Goal: Task Accomplishment & Management: Manage account settings

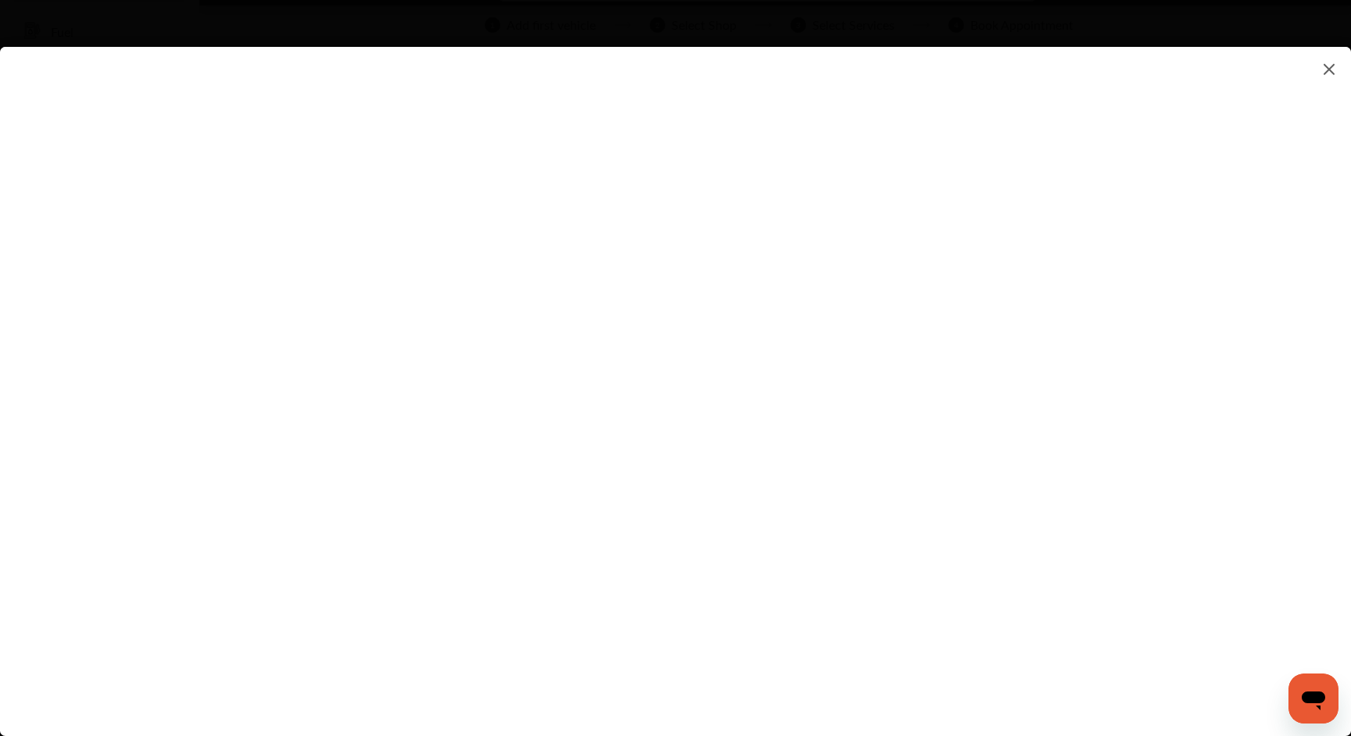
scroll to position [106, 0]
click at [1134, 511] on flutter-view at bounding box center [675, 376] width 1351 height 658
click at [936, 214] on flutter-view at bounding box center [675, 376] width 1351 height 658
click at [727, 467] on flutter-view at bounding box center [675, 376] width 1351 height 658
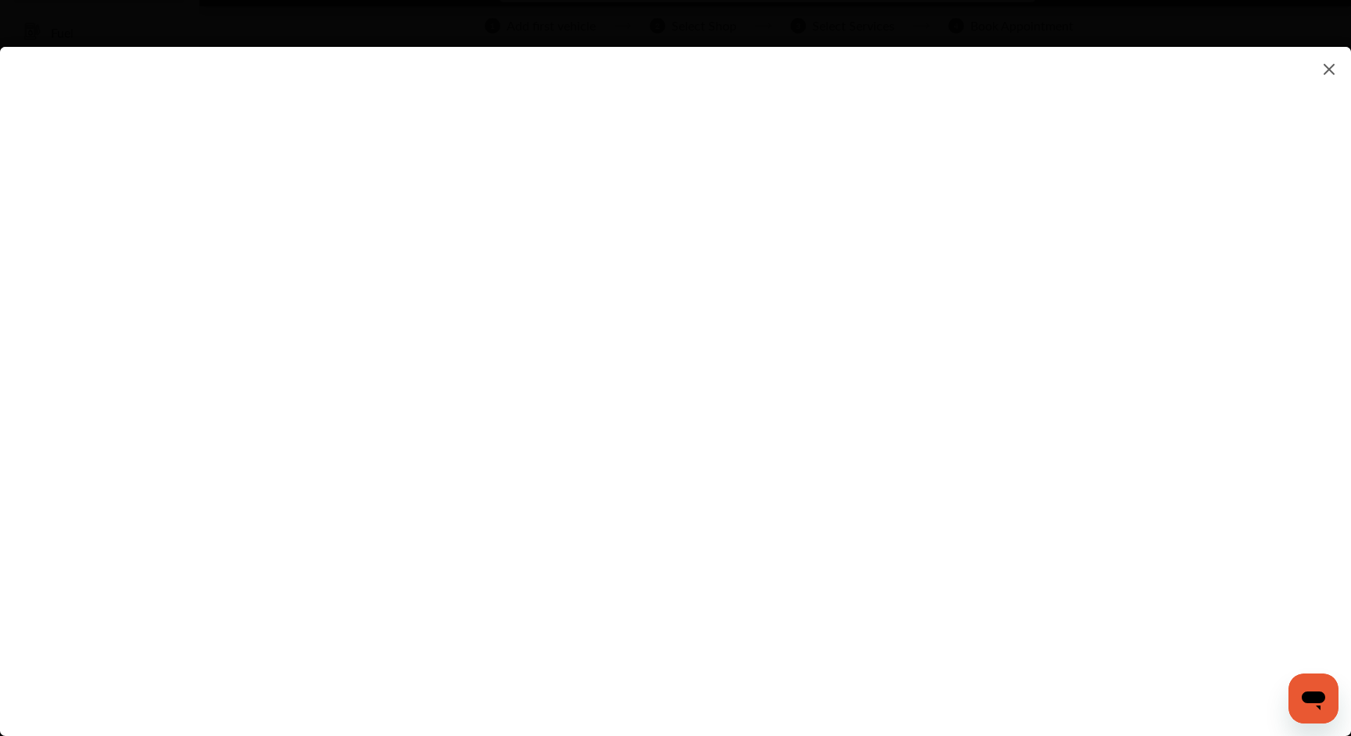
scroll to position [91, 0]
click at [1138, 210] on flutter-view at bounding box center [675, 376] width 1351 height 658
click at [801, 277] on flutter-view "*******" at bounding box center [675, 376] width 1351 height 658
type input "*******"
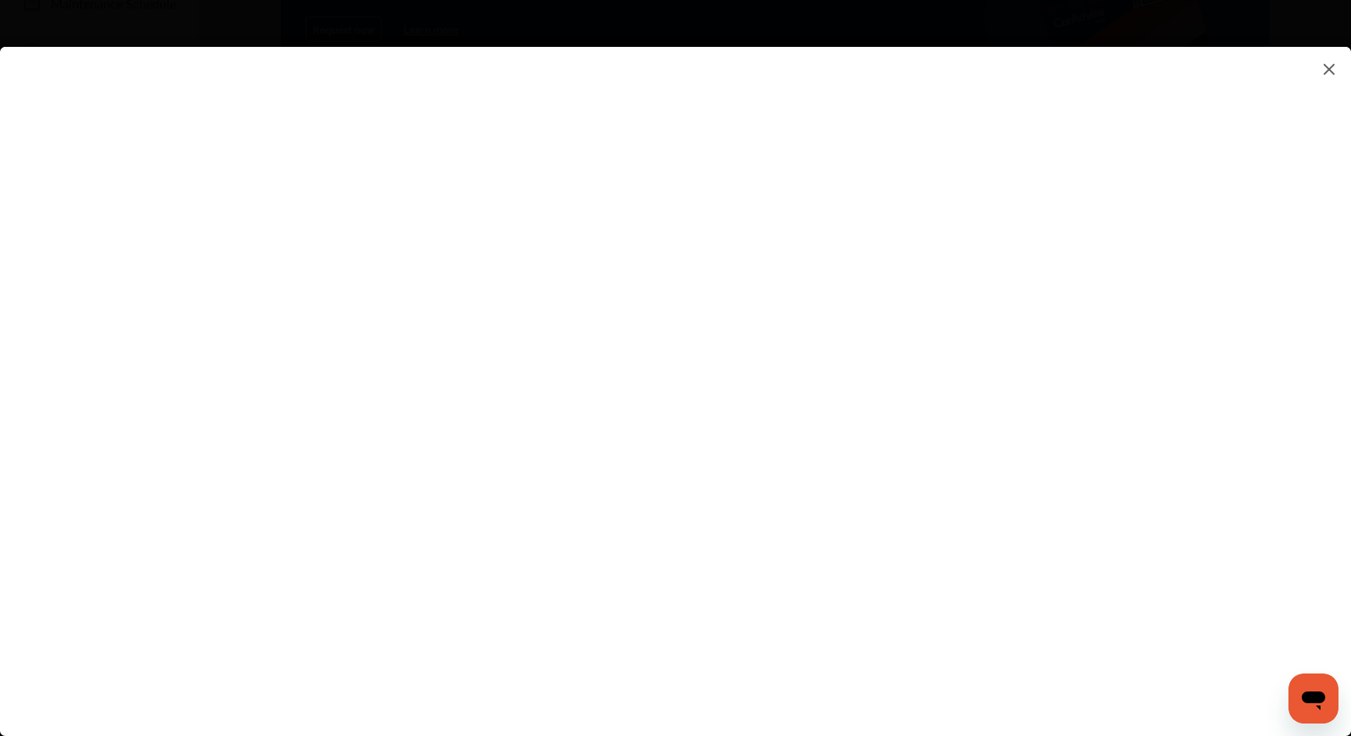
click at [1138, 421] on flutter-view at bounding box center [675, 376] width 1351 height 658
click at [992, 382] on flutter-view at bounding box center [675, 376] width 1351 height 658
type textarea "**********"
click at [998, 439] on flutter-view at bounding box center [675, 376] width 1351 height 658
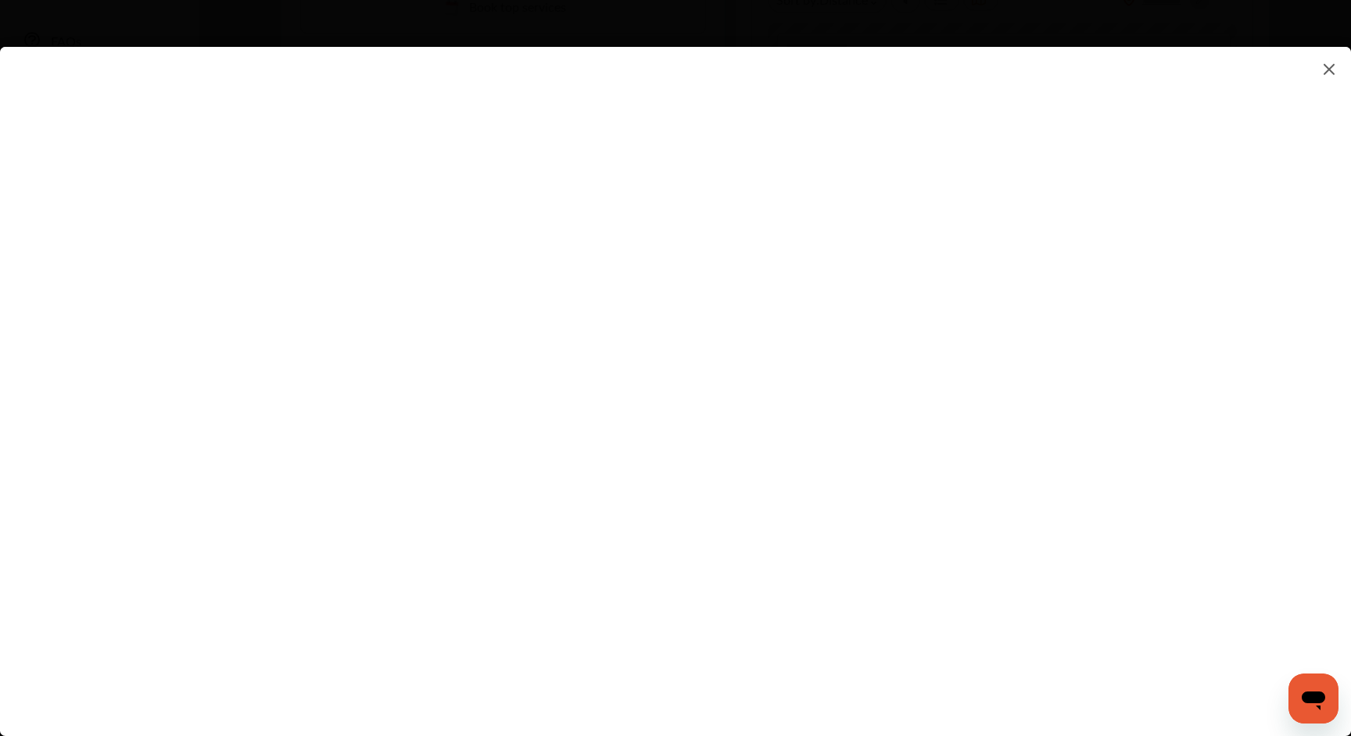
click at [948, 522] on flutter-view at bounding box center [675, 376] width 1351 height 658
click at [1136, 517] on flutter-view at bounding box center [675, 376] width 1351 height 658
click at [869, 353] on flutter-view at bounding box center [675, 376] width 1351 height 658
type input "*********"
click at [884, 452] on flutter-view "*********" at bounding box center [675, 376] width 1351 height 658
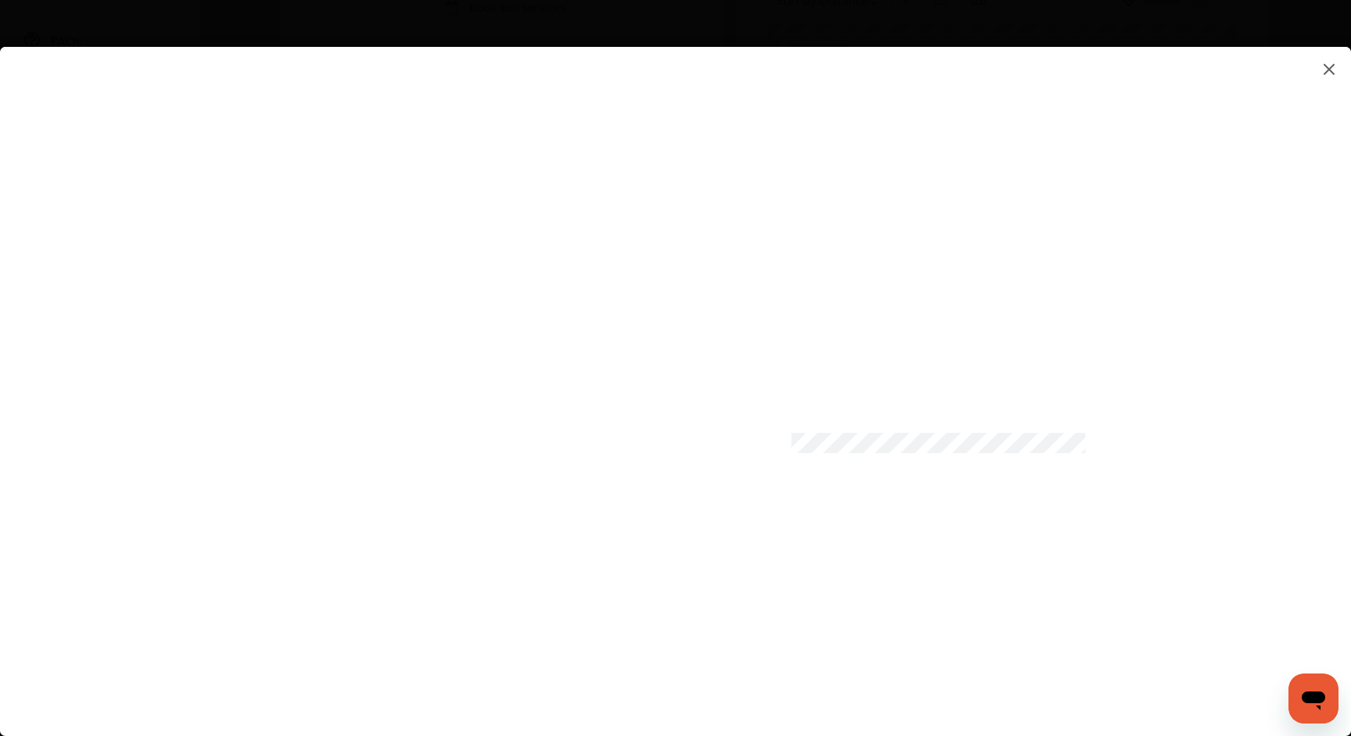
click at [876, 527] on flutter-view at bounding box center [675, 376] width 1351 height 658
click at [784, 609] on flutter-view at bounding box center [675, 376] width 1351 height 658
click at [891, 647] on flutter-view at bounding box center [675, 376] width 1351 height 658
click at [892, 681] on flutter-view at bounding box center [675, 376] width 1351 height 658
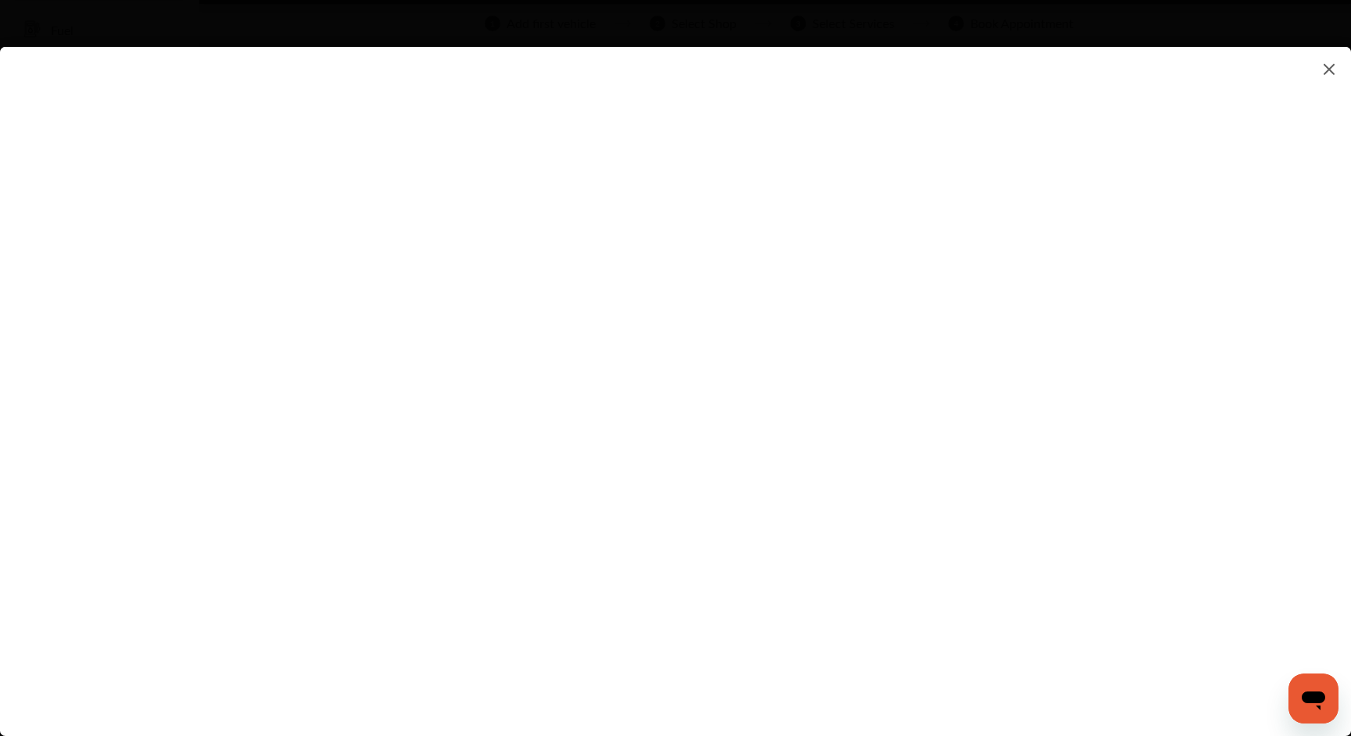
scroll to position [95, 0]
click at [1139, 299] on flutter-view at bounding box center [675, 376] width 1351 height 658
click at [907, 470] on flutter-view at bounding box center [675, 376] width 1351 height 658
type input "**********"
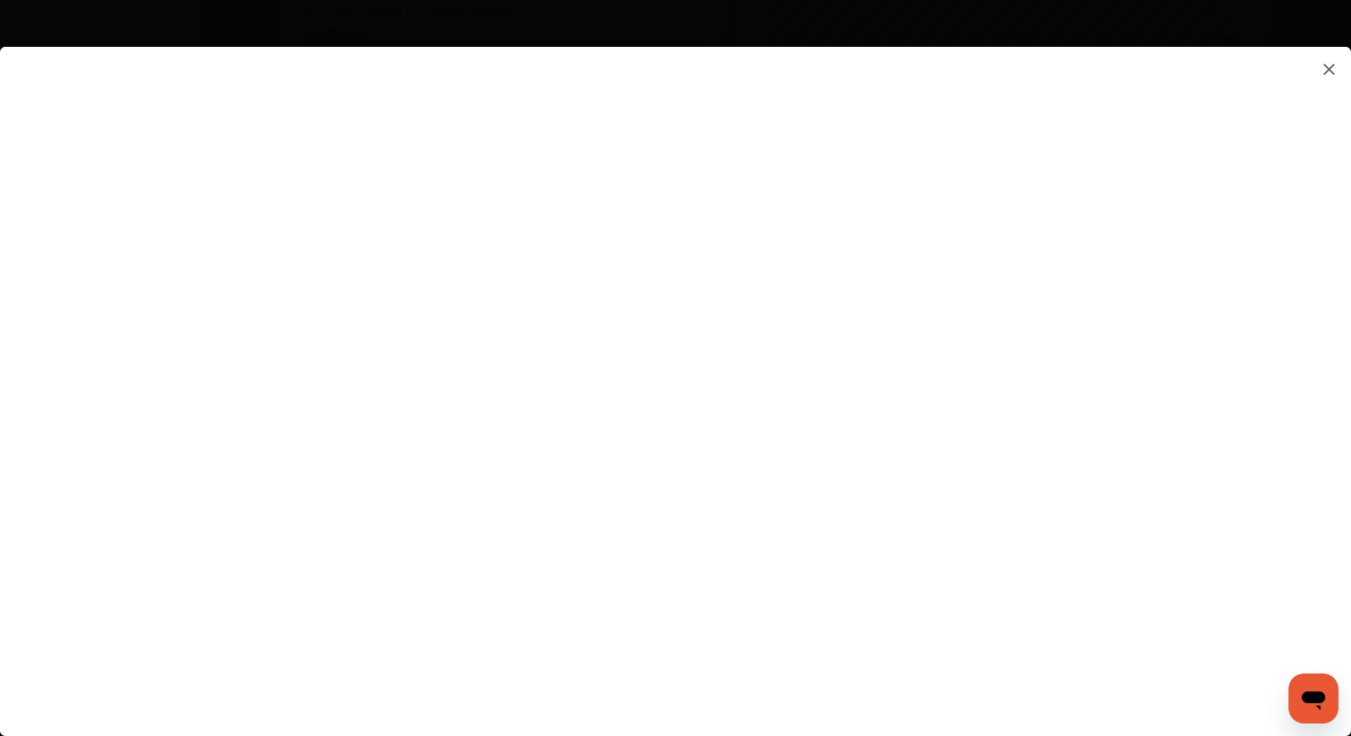
click at [955, 651] on flutter-view at bounding box center [675, 376] width 1351 height 658
click at [1325, 70] on img at bounding box center [1329, 69] width 19 height 20
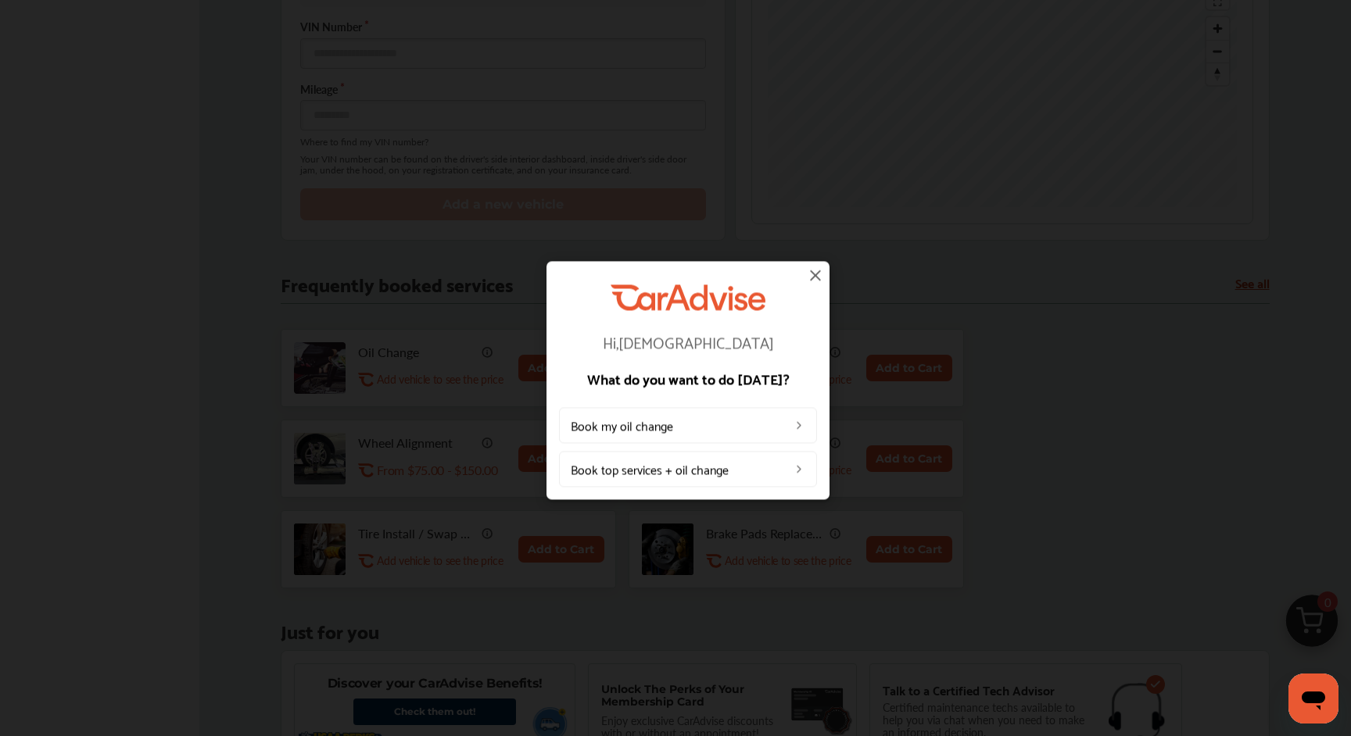
click at [815, 275] on img at bounding box center [815, 275] width 19 height 19
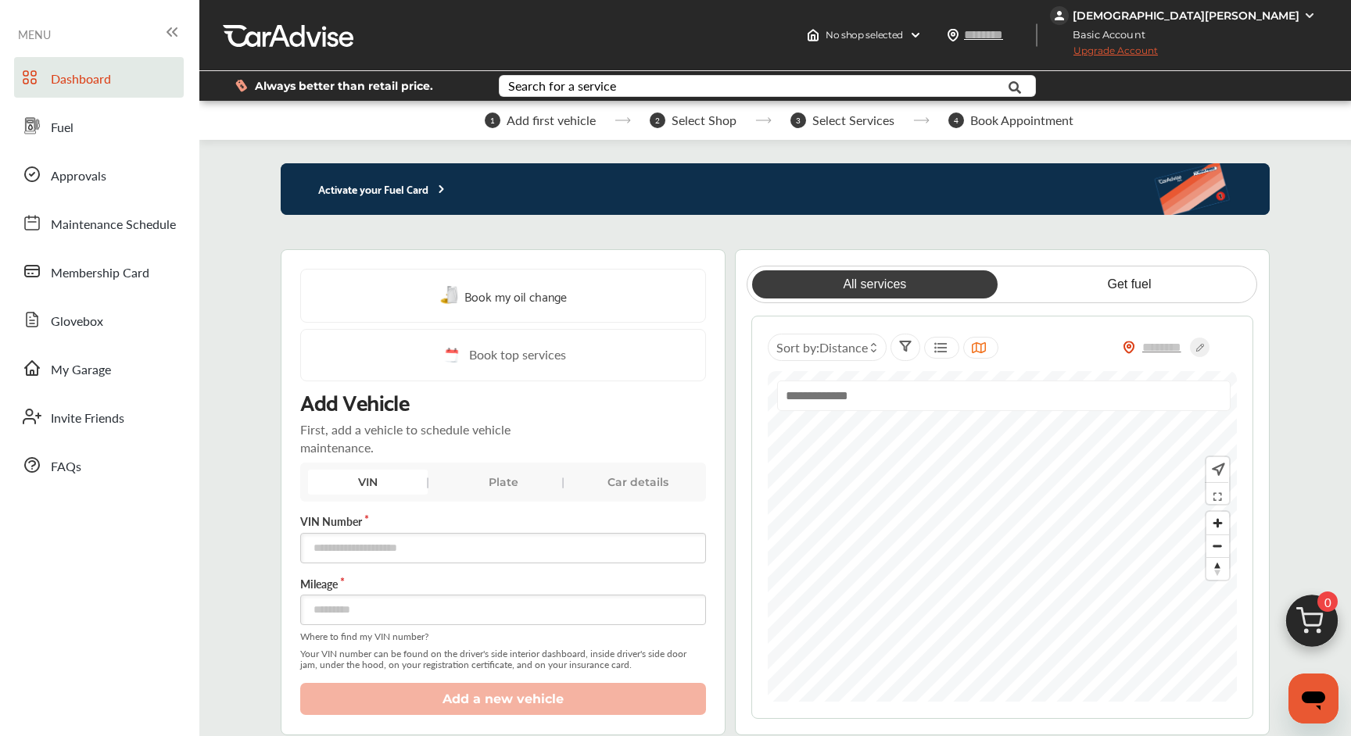
scroll to position [0, 0]
click at [98, 128] on link "Fuel" at bounding box center [99, 126] width 170 height 41
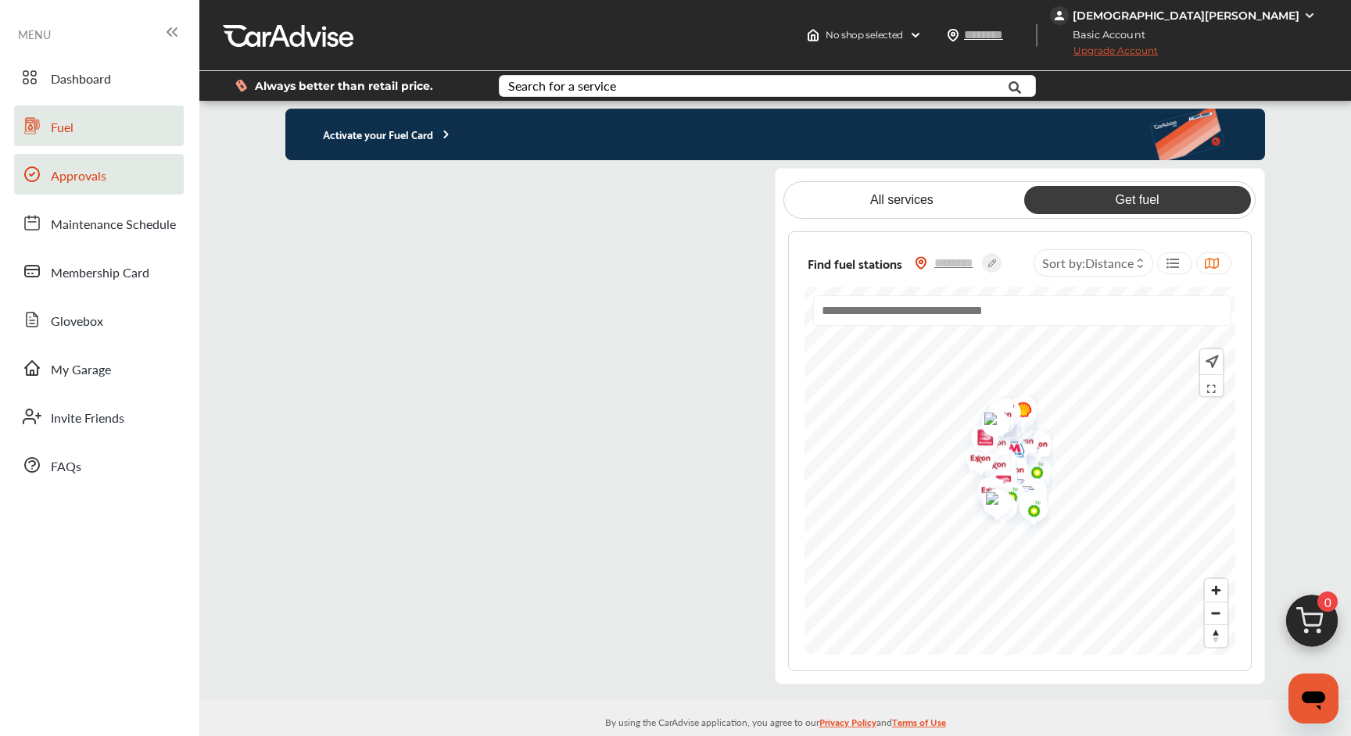
click at [99, 181] on span "Approvals" at bounding box center [79, 177] width 56 height 20
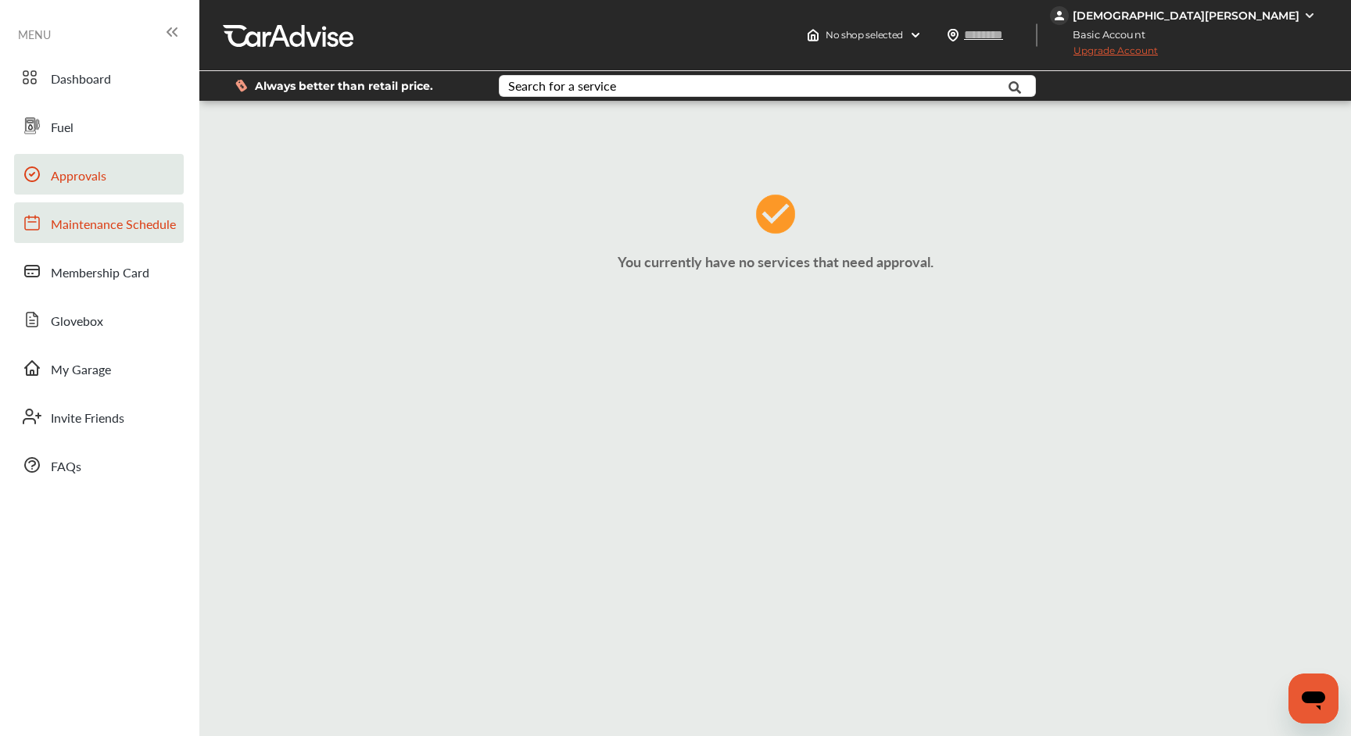
click at [124, 229] on span "Maintenance Schedule" at bounding box center [113, 225] width 125 height 20
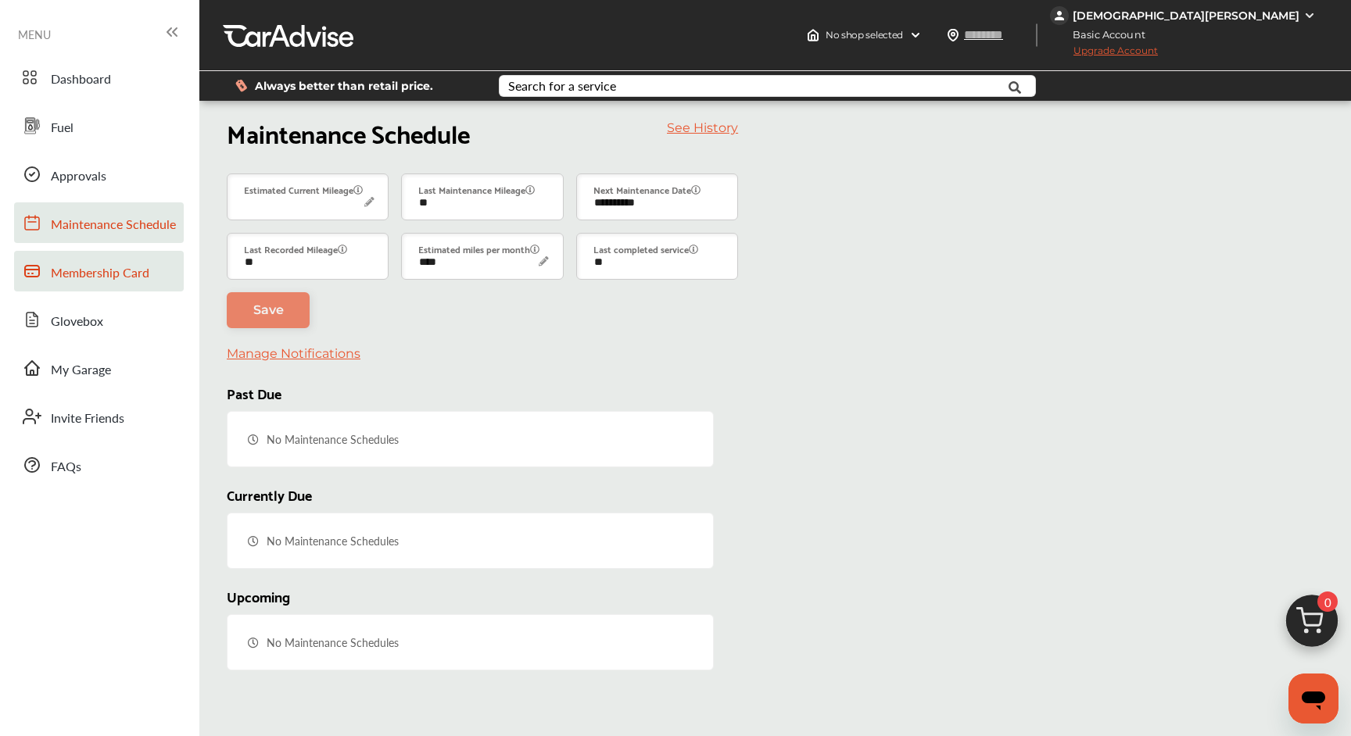
click at [138, 283] on span "Membership Card" at bounding box center [100, 273] width 99 height 20
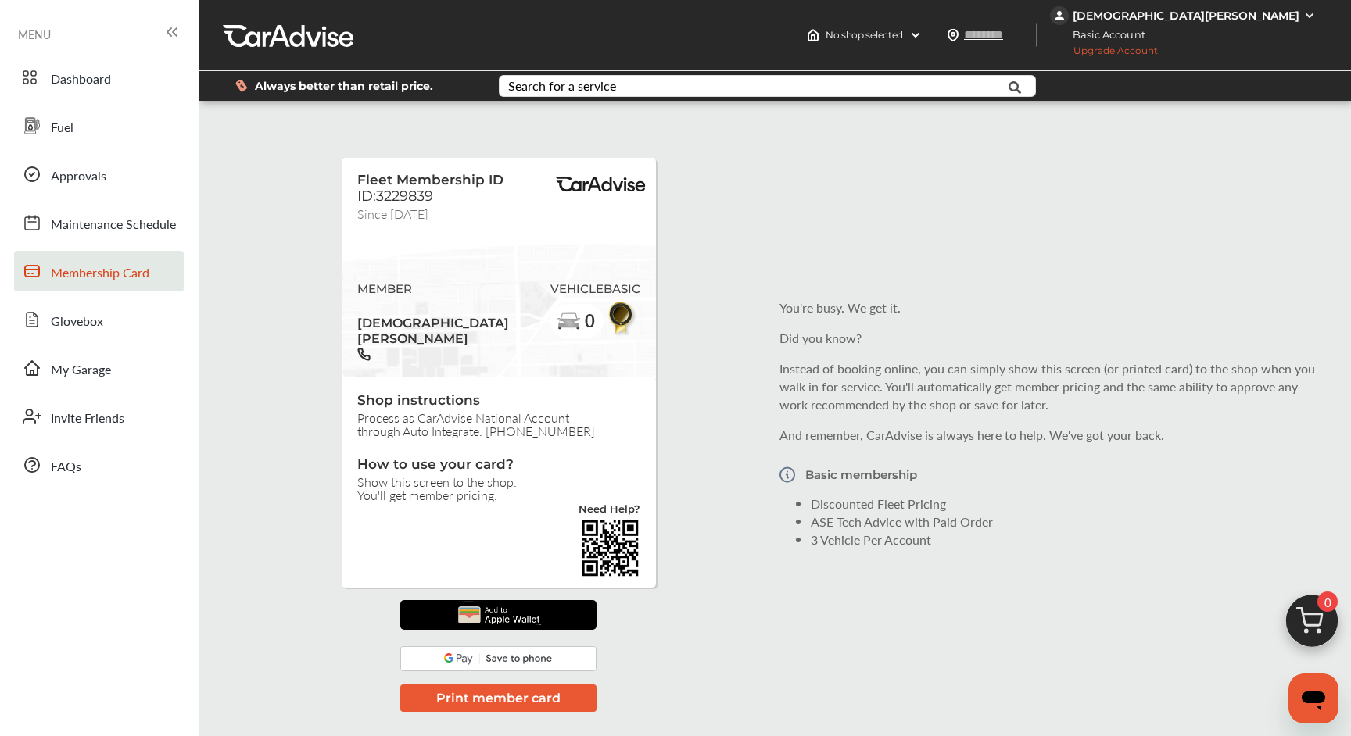
click at [519, 685] on button "Print member card" at bounding box center [498, 698] width 196 height 27
click at [540, 600] on img at bounding box center [499, 614] width 94 height 29
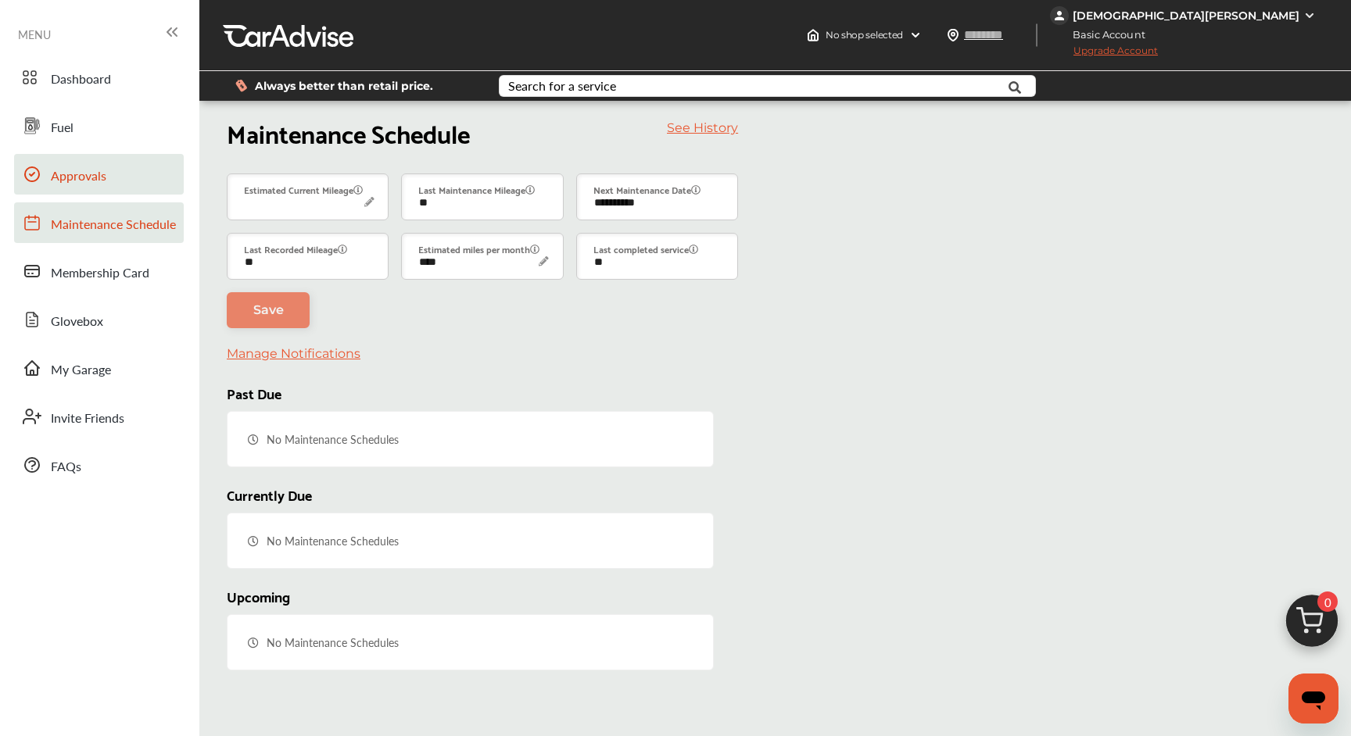
click at [98, 173] on span "Approvals" at bounding box center [79, 177] width 56 height 20
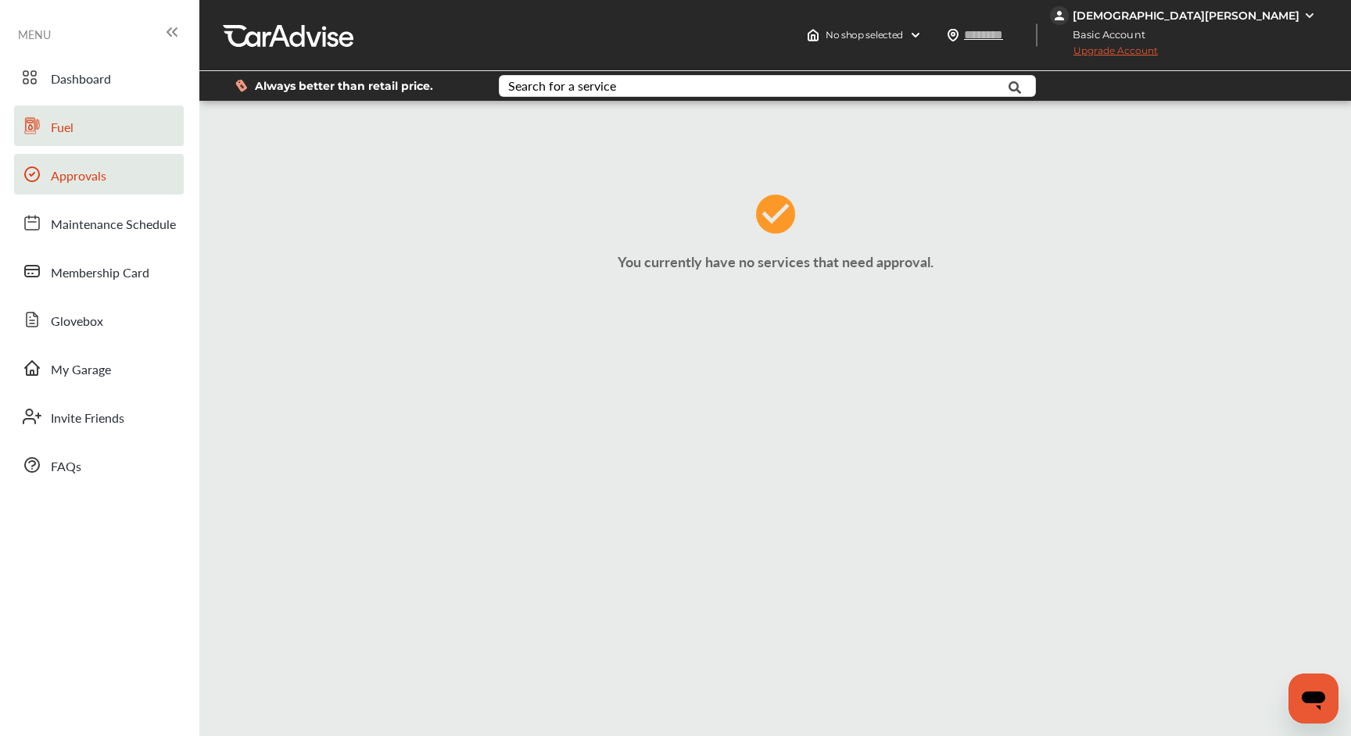
click at [89, 134] on link "Fuel" at bounding box center [99, 126] width 170 height 41
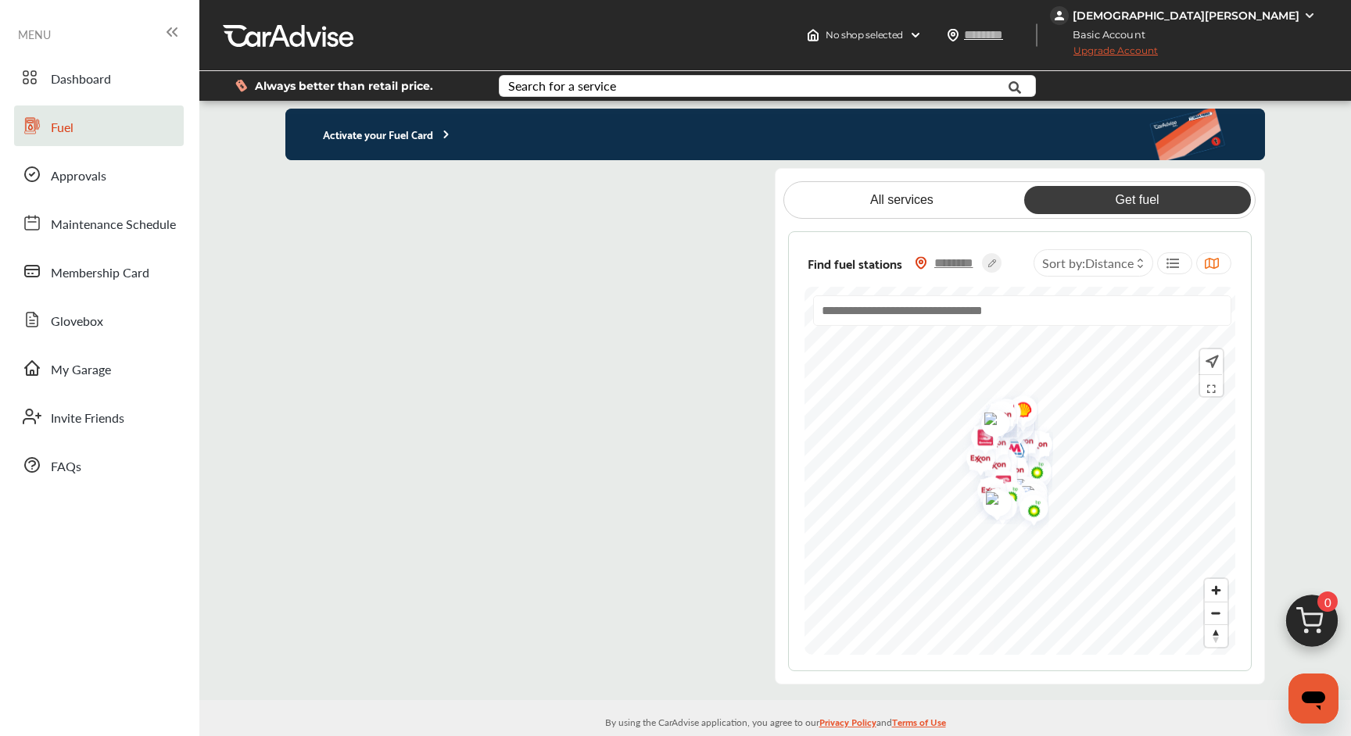
click at [964, 267] on input "text" at bounding box center [954, 263] width 55 height 16
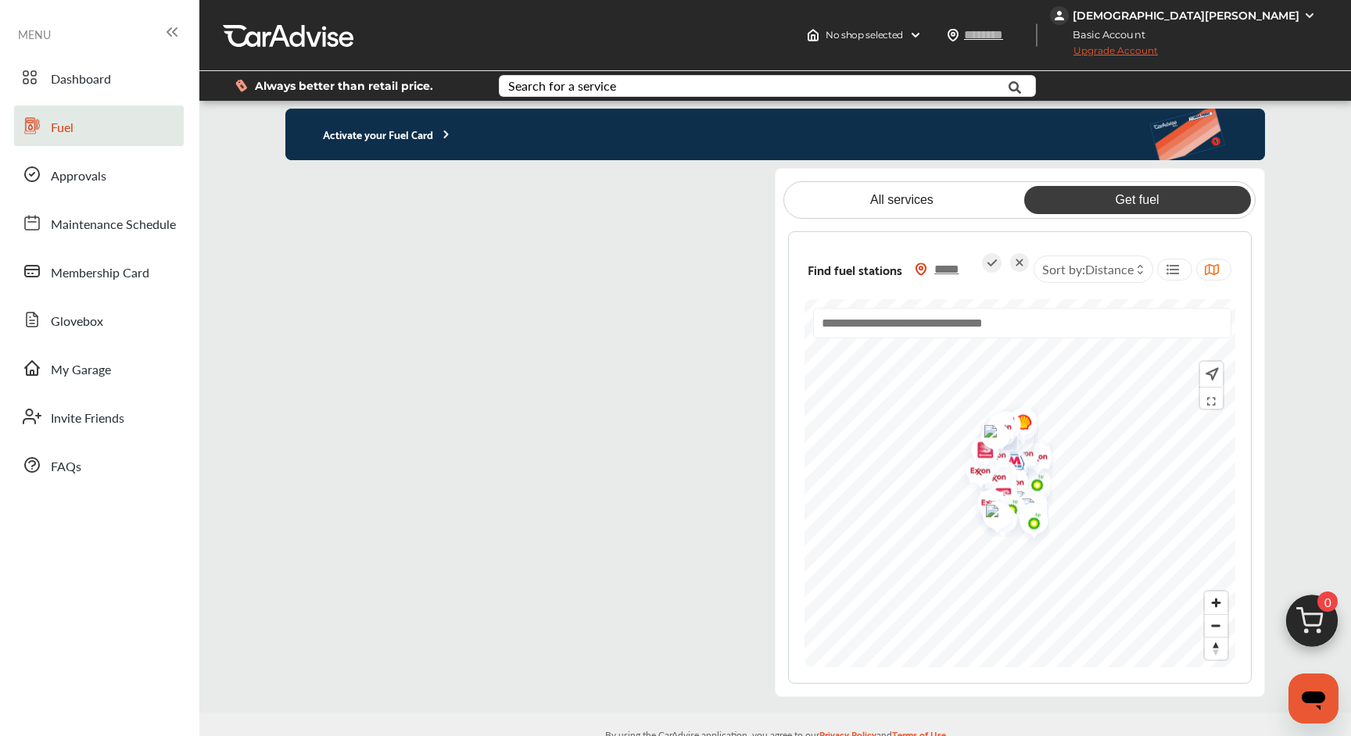
type input "*****"
click at [991, 266] on icon at bounding box center [992, 263] width 20 height 20
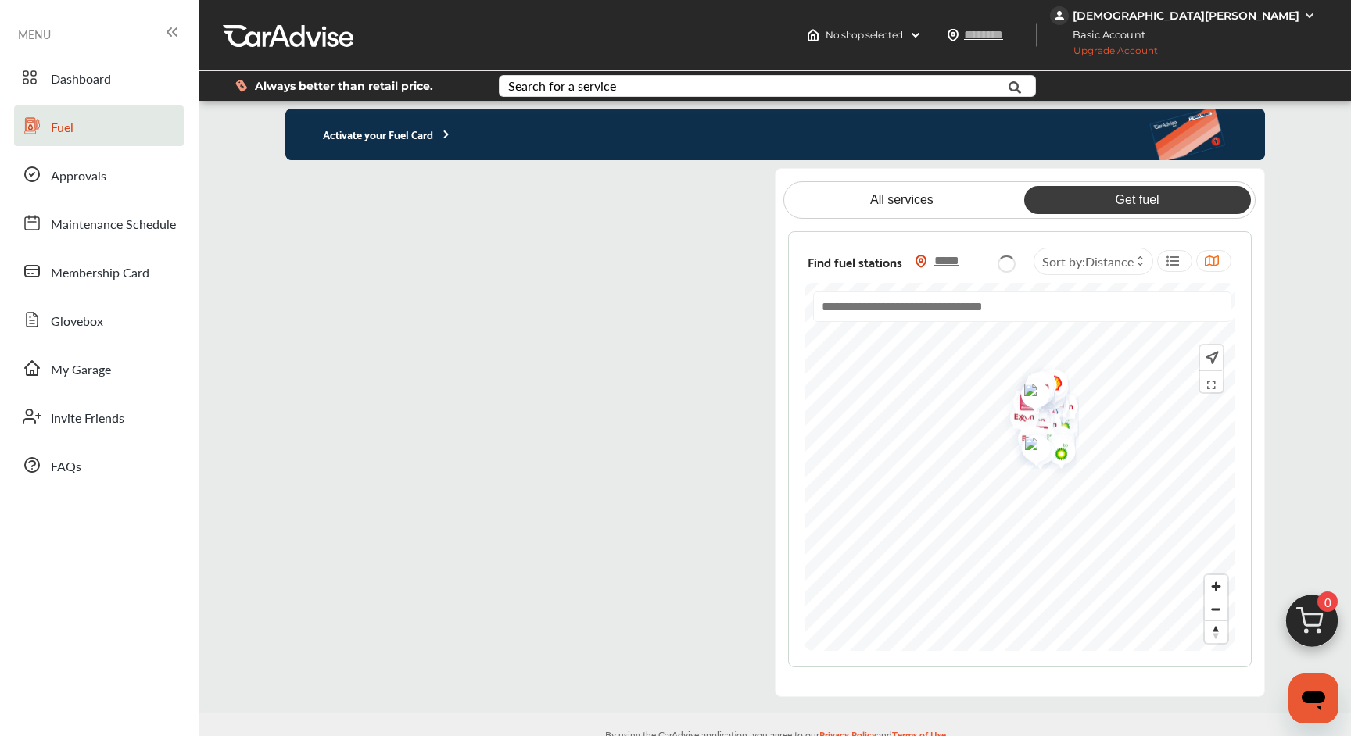
type input "*****"
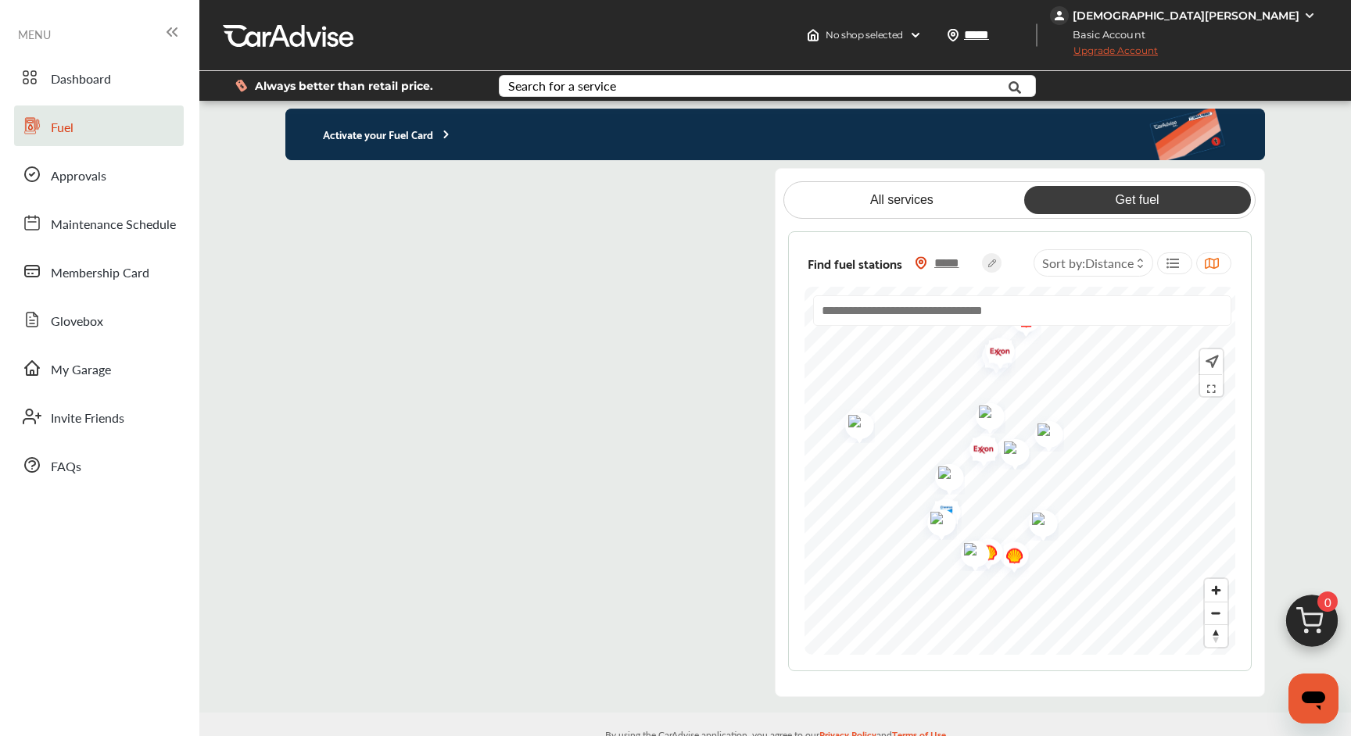
click at [859, 423] on img "Map marker" at bounding box center [853, 423] width 41 height 39
click at [145, 233] on span "Maintenance Schedule" at bounding box center [113, 225] width 125 height 20
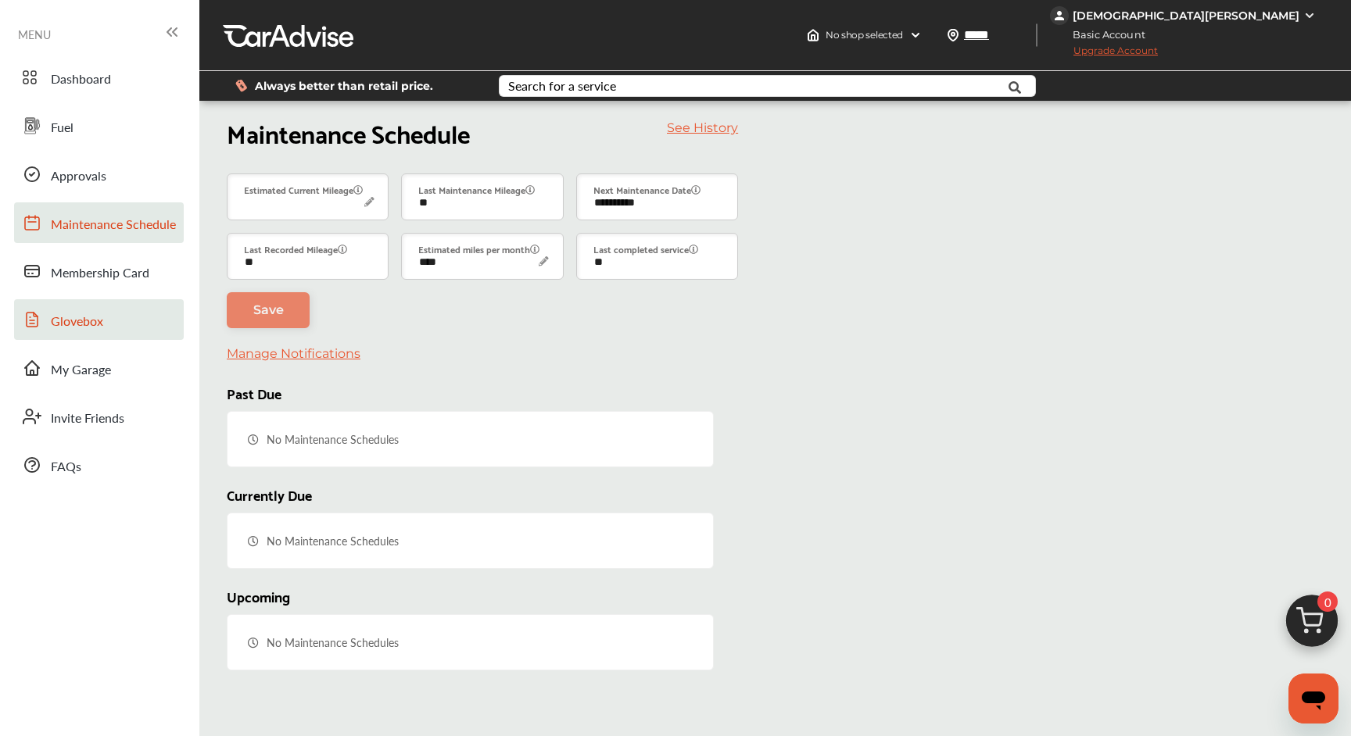
click at [122, 337] on link "Glovebox" at bounding box center [99, 319] width 170 height 41
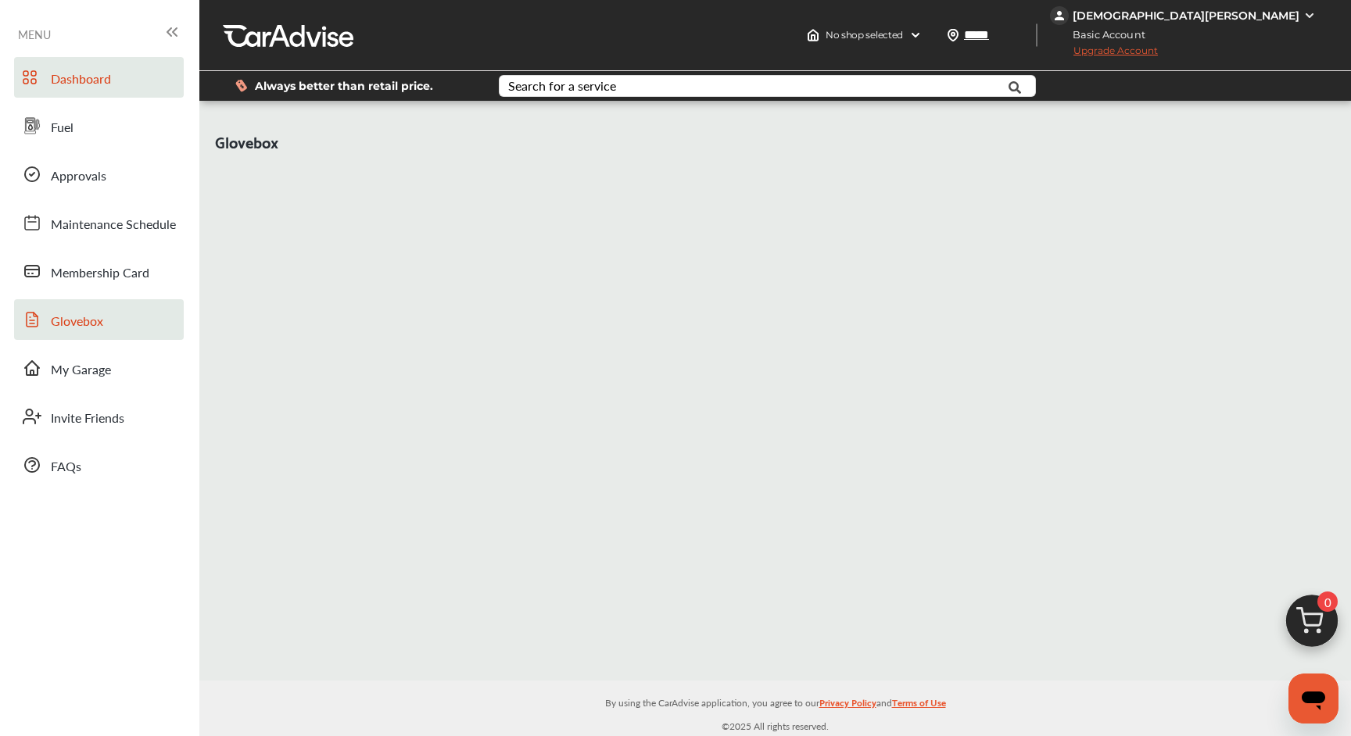
click at [70, 72] on span "Dashboard" at bounding box center [81, 80] width 60 height 20
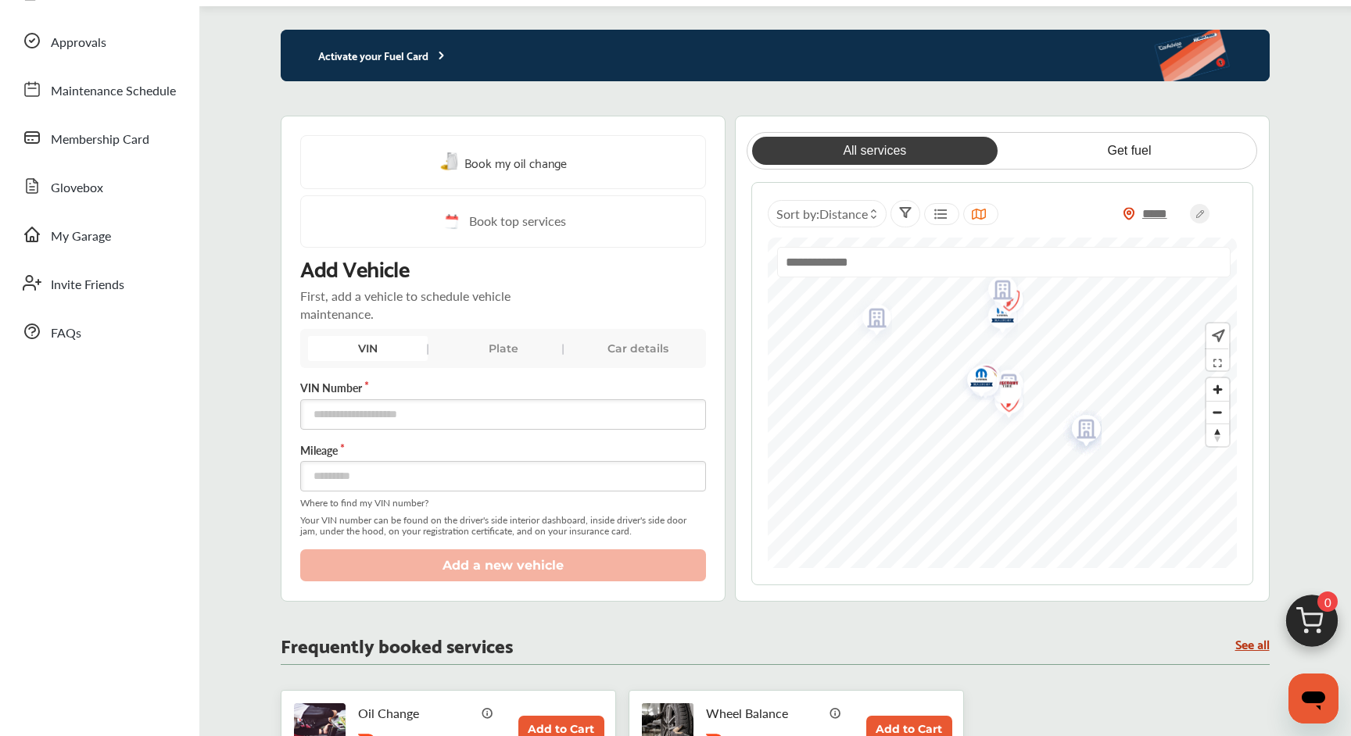
scroll to position [109, 0]
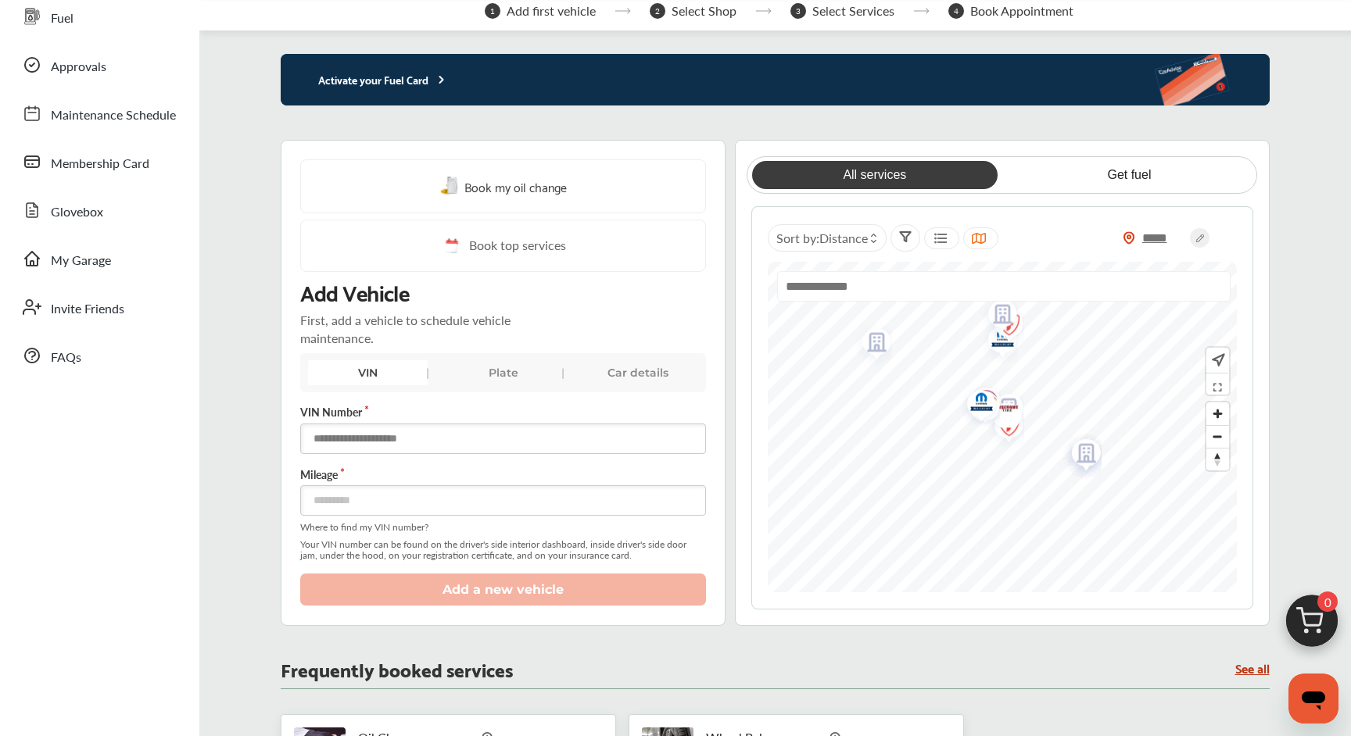
click at [407, 439] on input "text" at bounding box center [502, 439] width 405 height 30
click at [380, 494] on input "number" at bounding box center [502, 500] width 405 height 30
type input "******"
click at [383, 432] on input "text" at bounding box center [502, 439] width 405 height 30
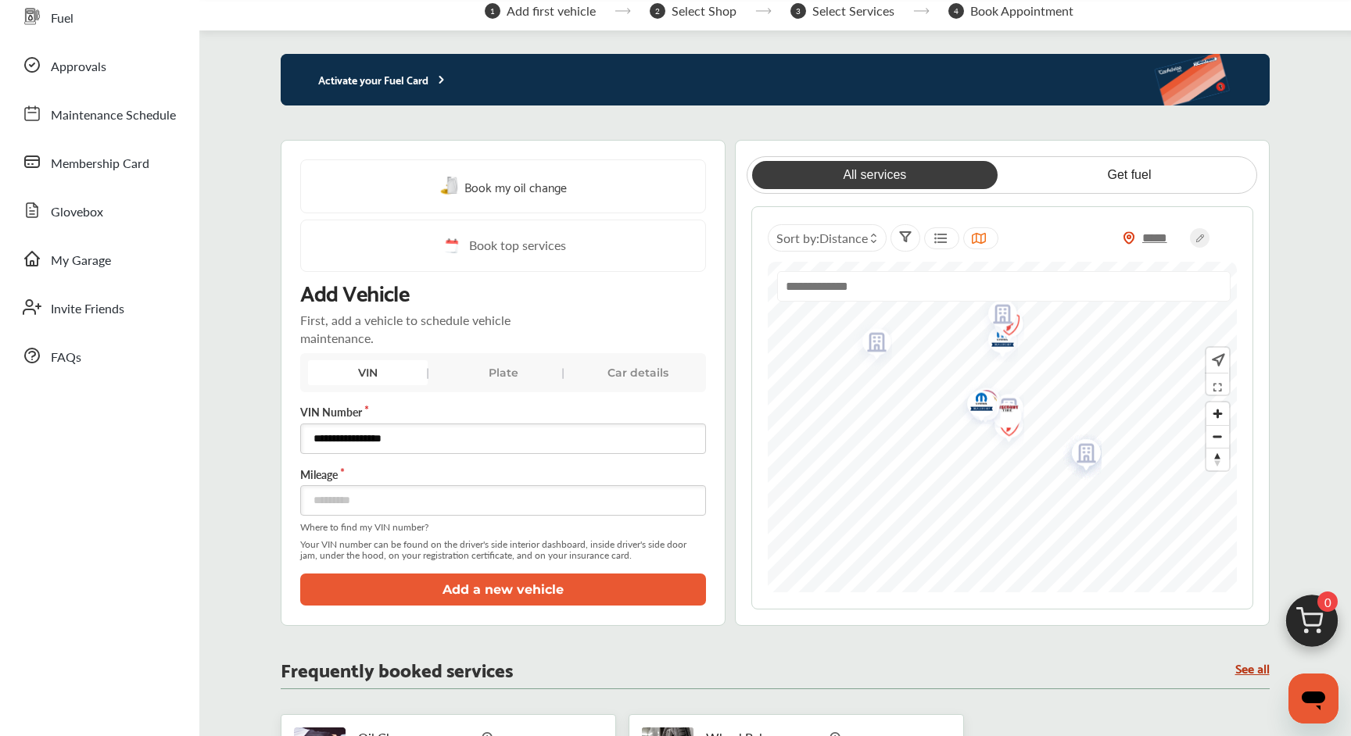
type input "**********"
click at [485, 583] on button "Add a new vehicle" at bounding box center [502, 590] width 405 height 32
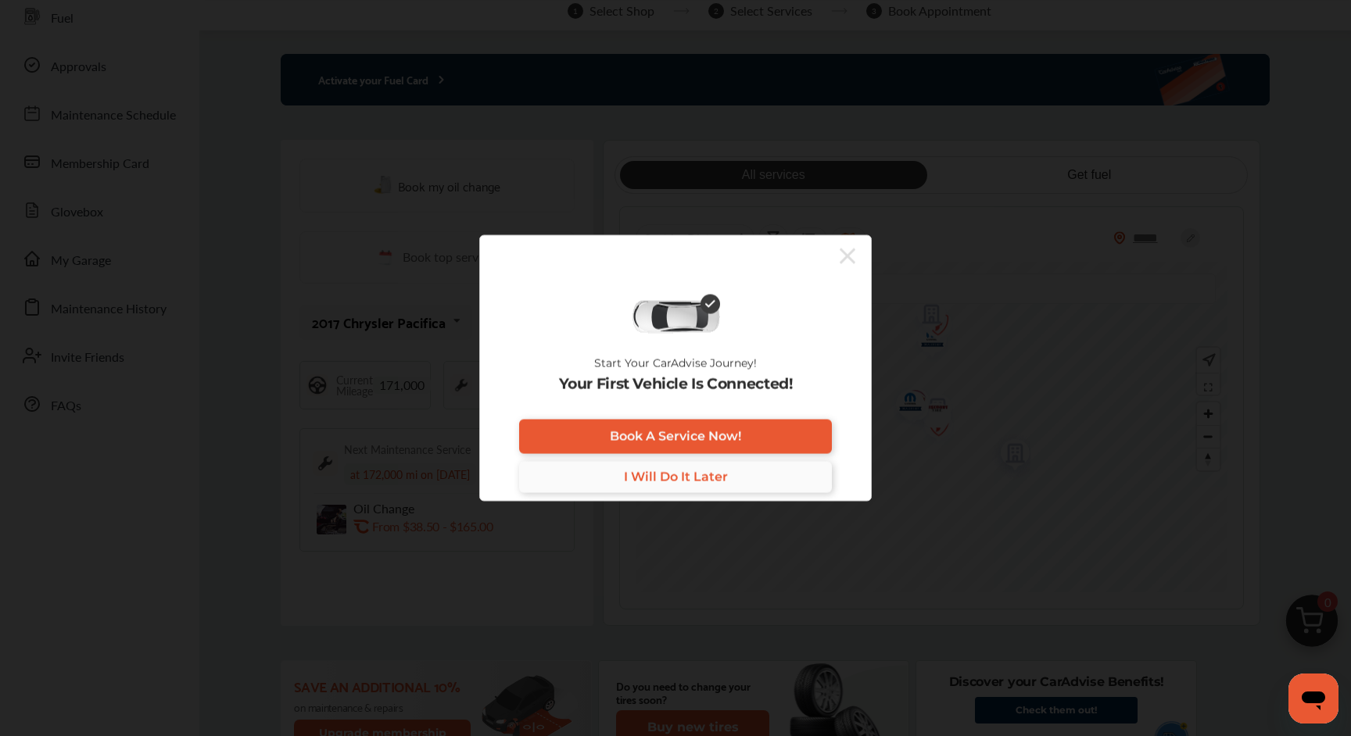
click at [667, 476] on span "I Will Do It Later" at bounding box center [676, 477] width 104 height 15
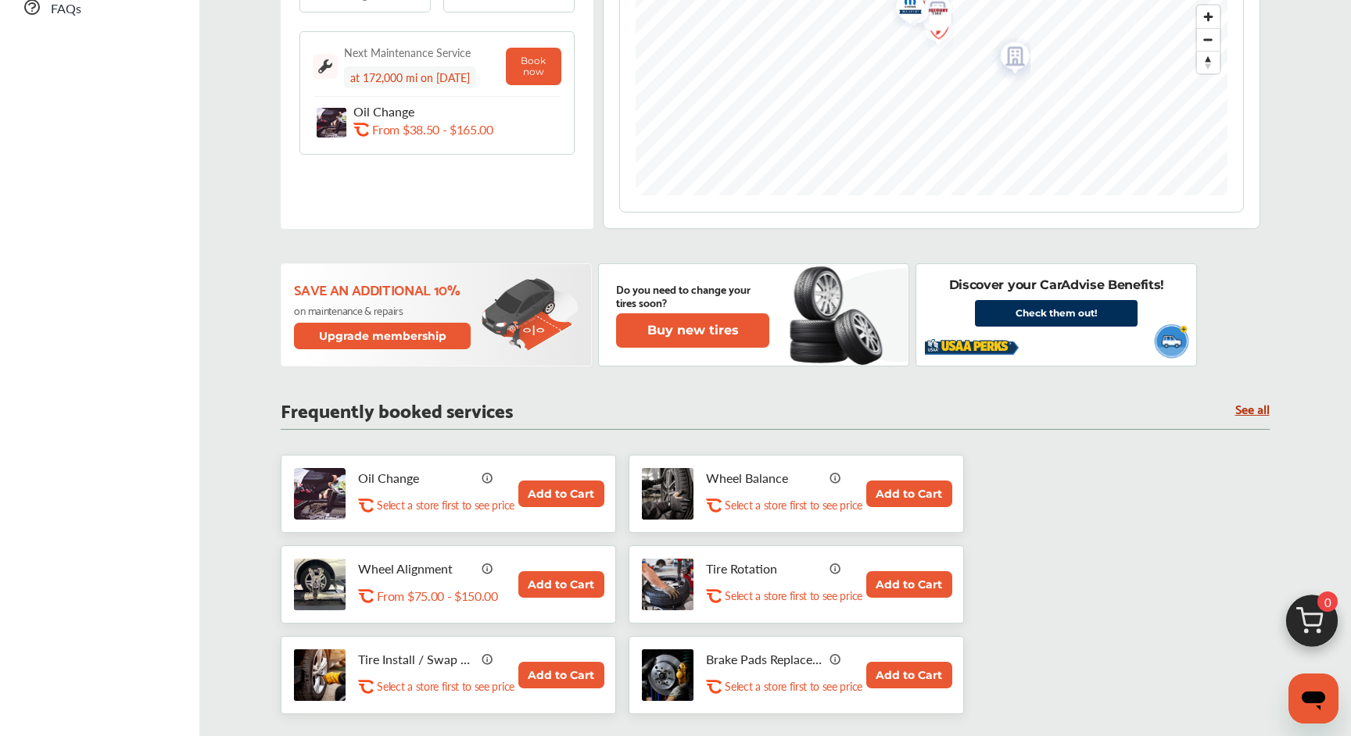
scroll to position [511, 0]
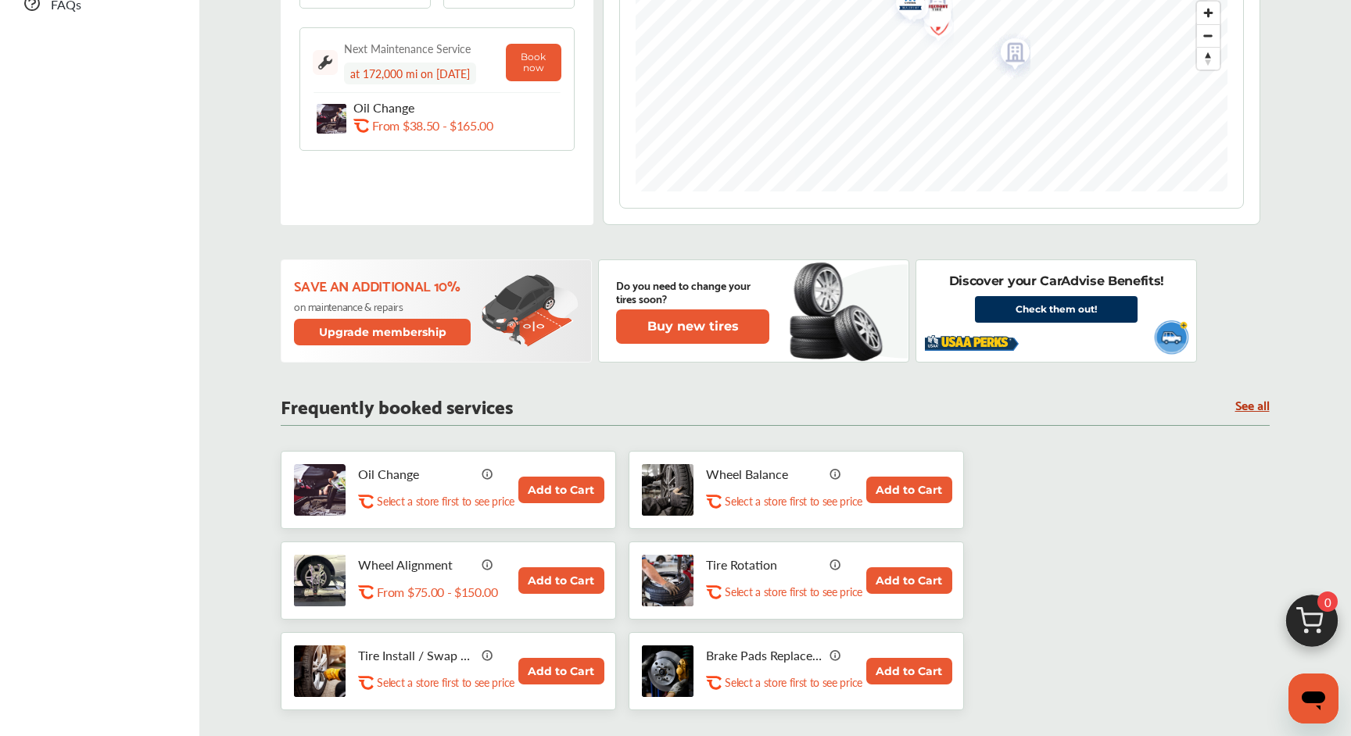
click at [1248, 407] on link "See all" at bounding box center [1252, 404] width 34 height 13
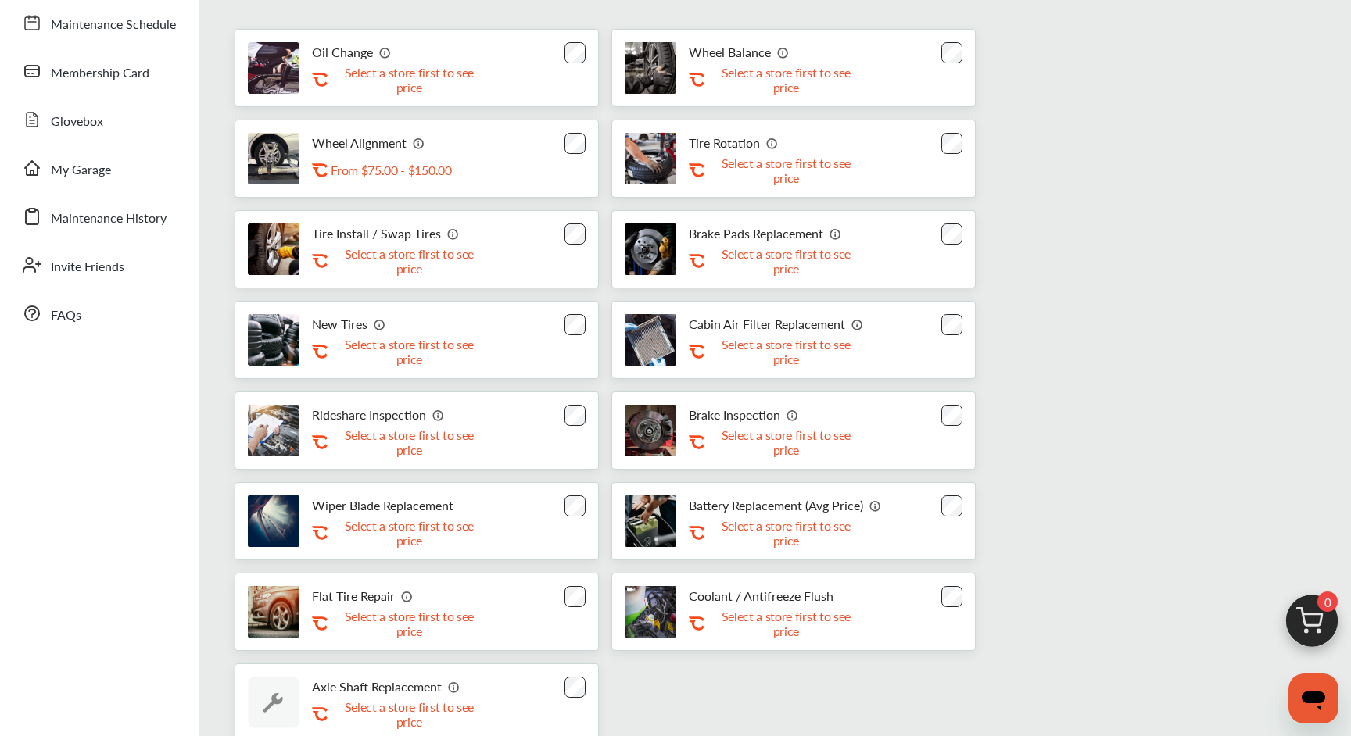
scroll to position [193, 0]
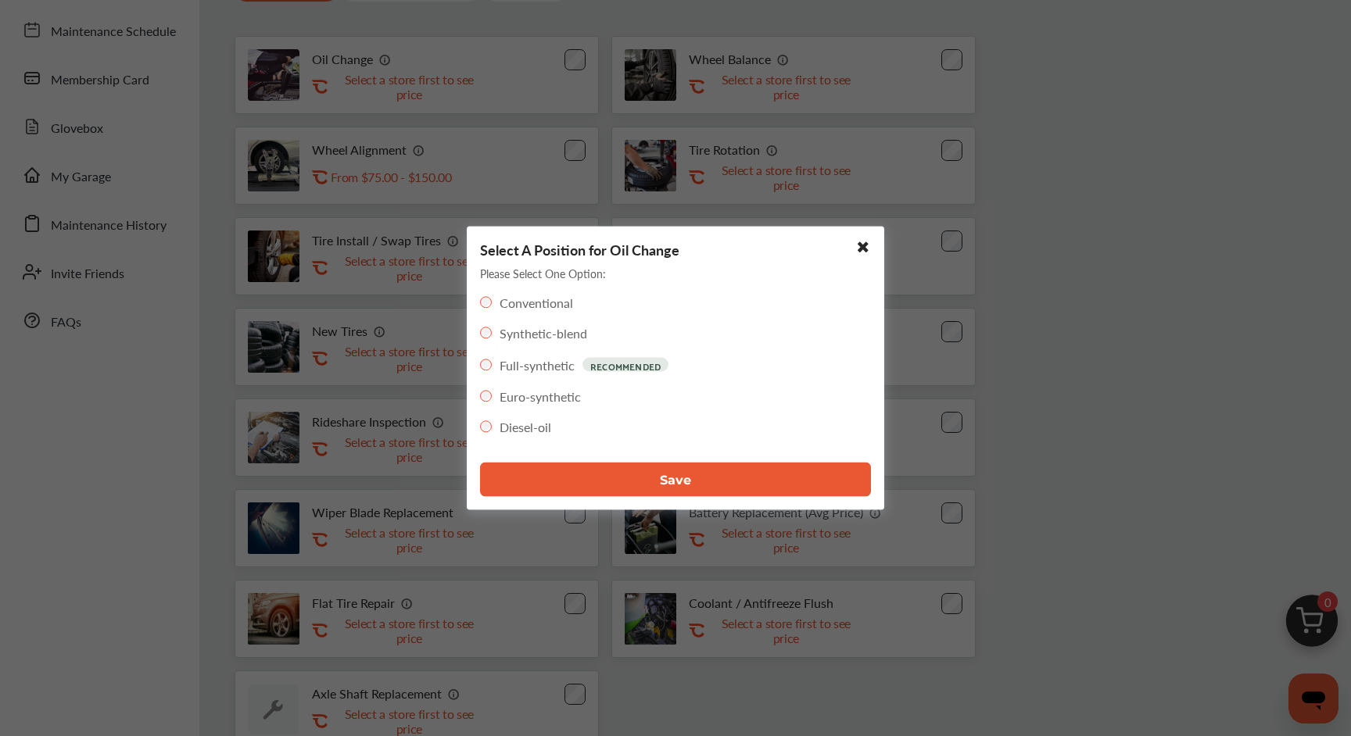
click at [652, 481] on button "Save" at bounding box center [675, 480] width 391 height 34
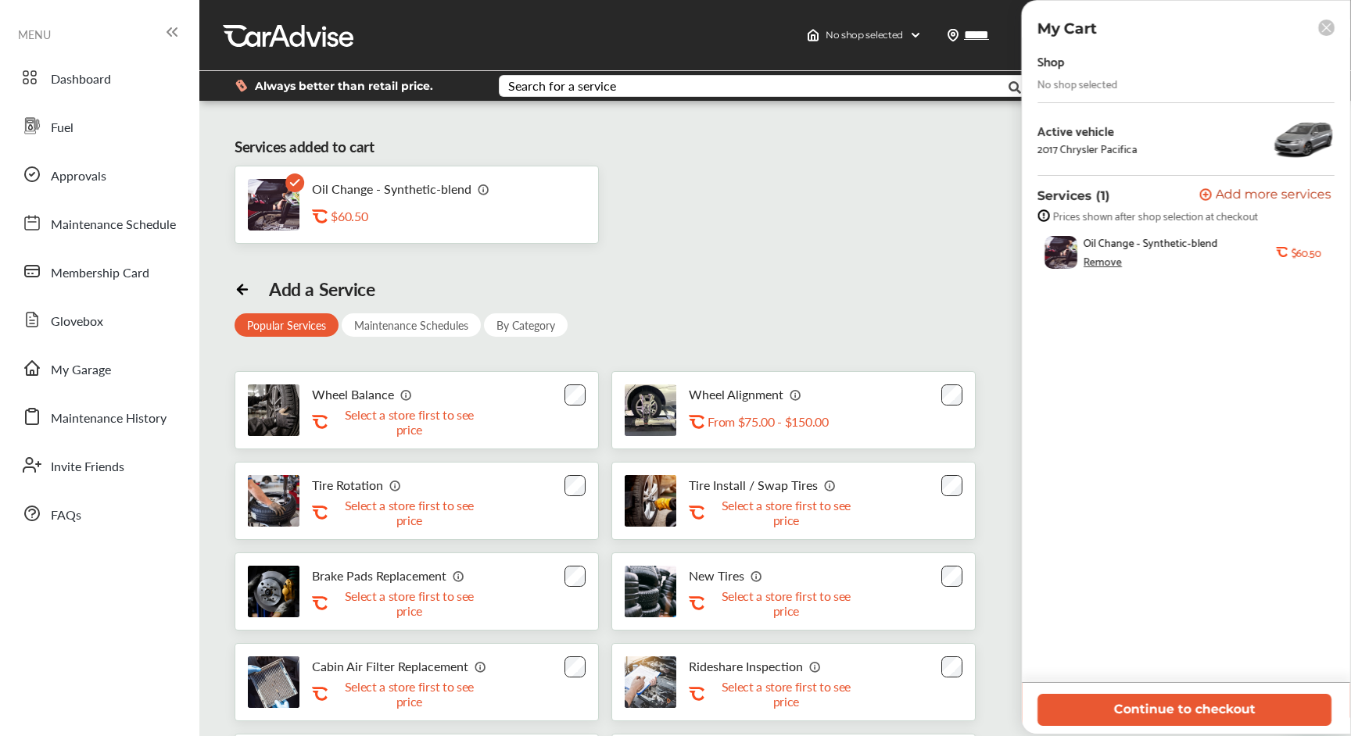
scroll to position [0, 0]
click at [483, 192] on img at bounding box center [484, 189] width 13 height 13
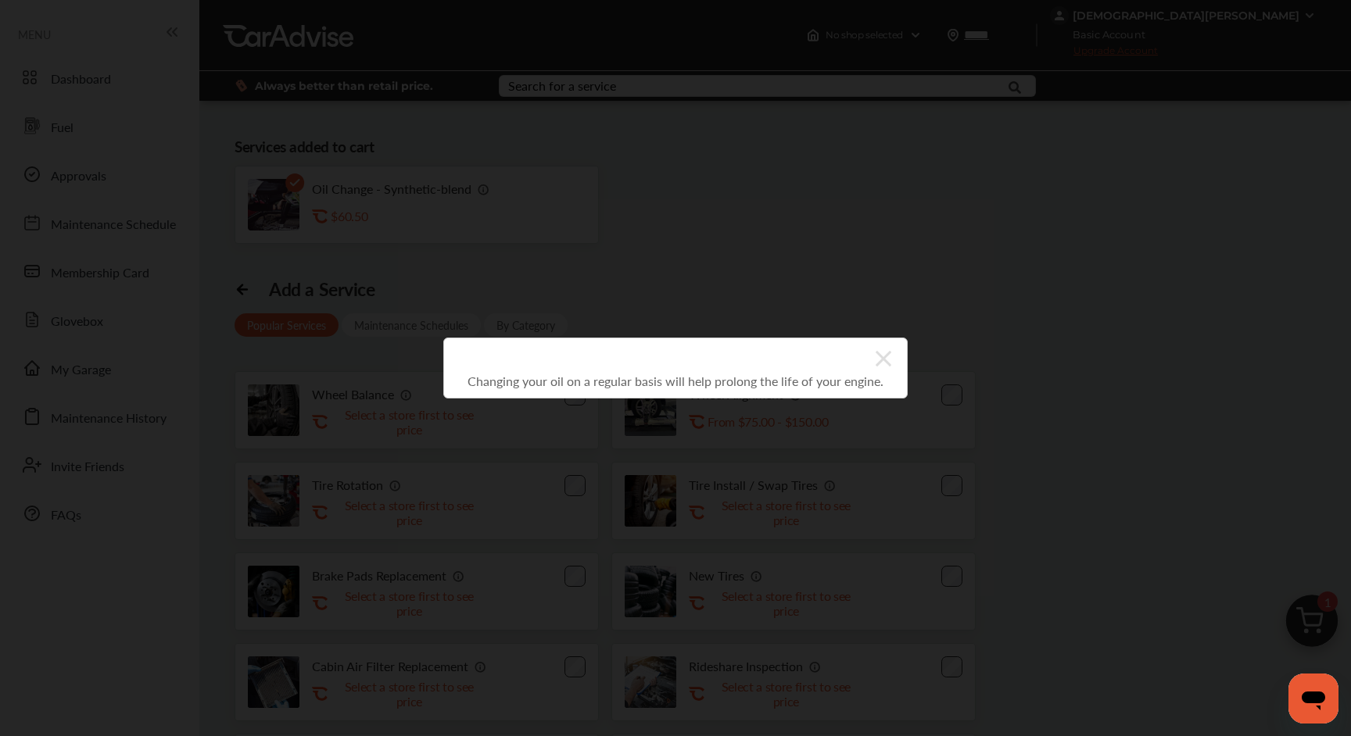
click at [881, 356] on icon at bounding box center [884, 358] width 16 height 25
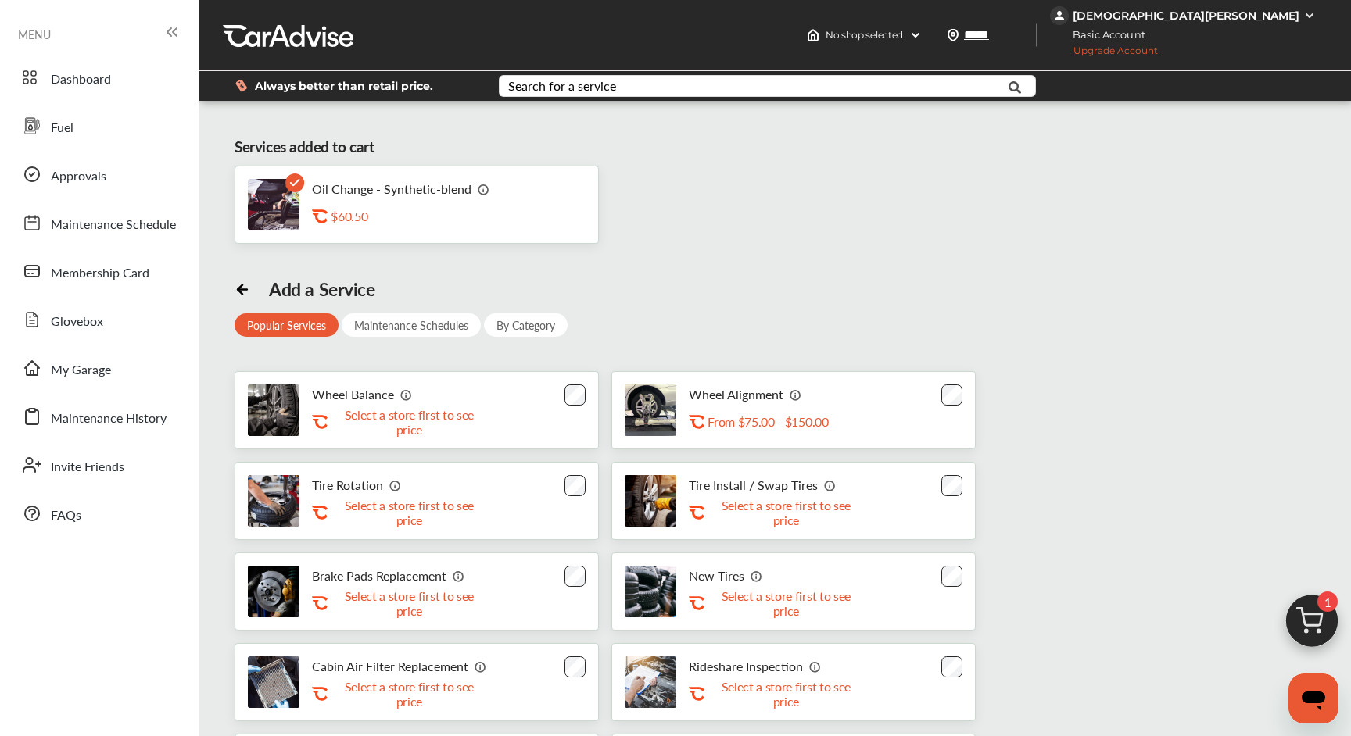
click at [241, 293] on icon at bounding box center [240, 289] width 5 height 9
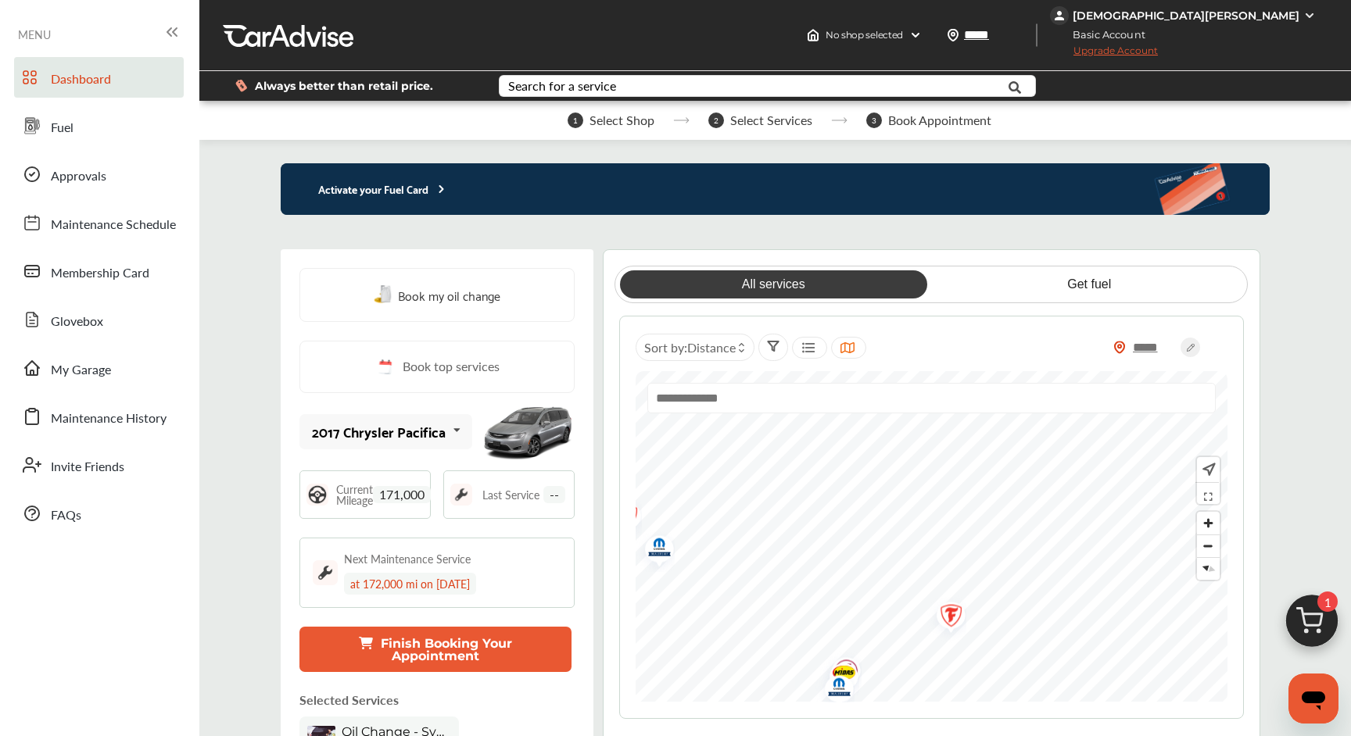
click at [115, 91] on link "Dashboard" at bounding box center [99, 77] width 170 height 41
click at [134, 85] on link "Dashboard" at bounding box center [99, 77] width 170 height 41
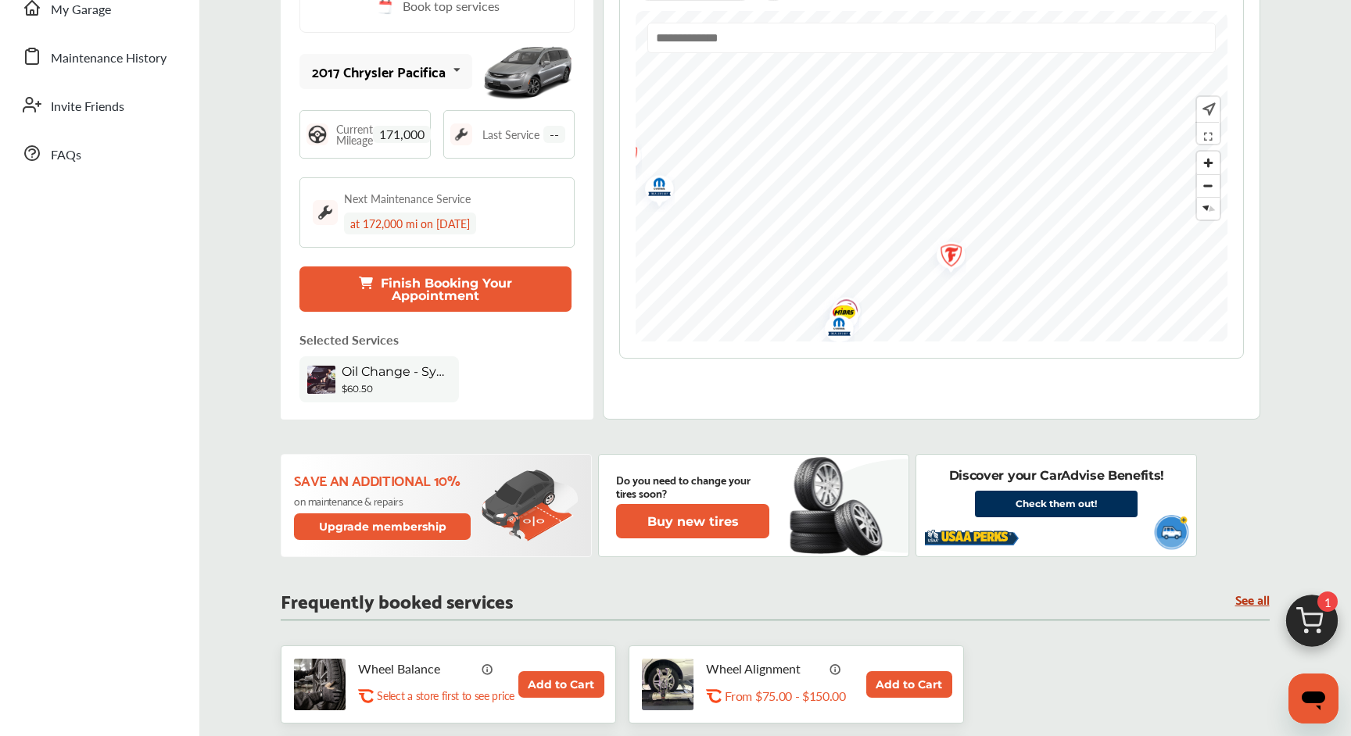
scroll to position [361, 0]
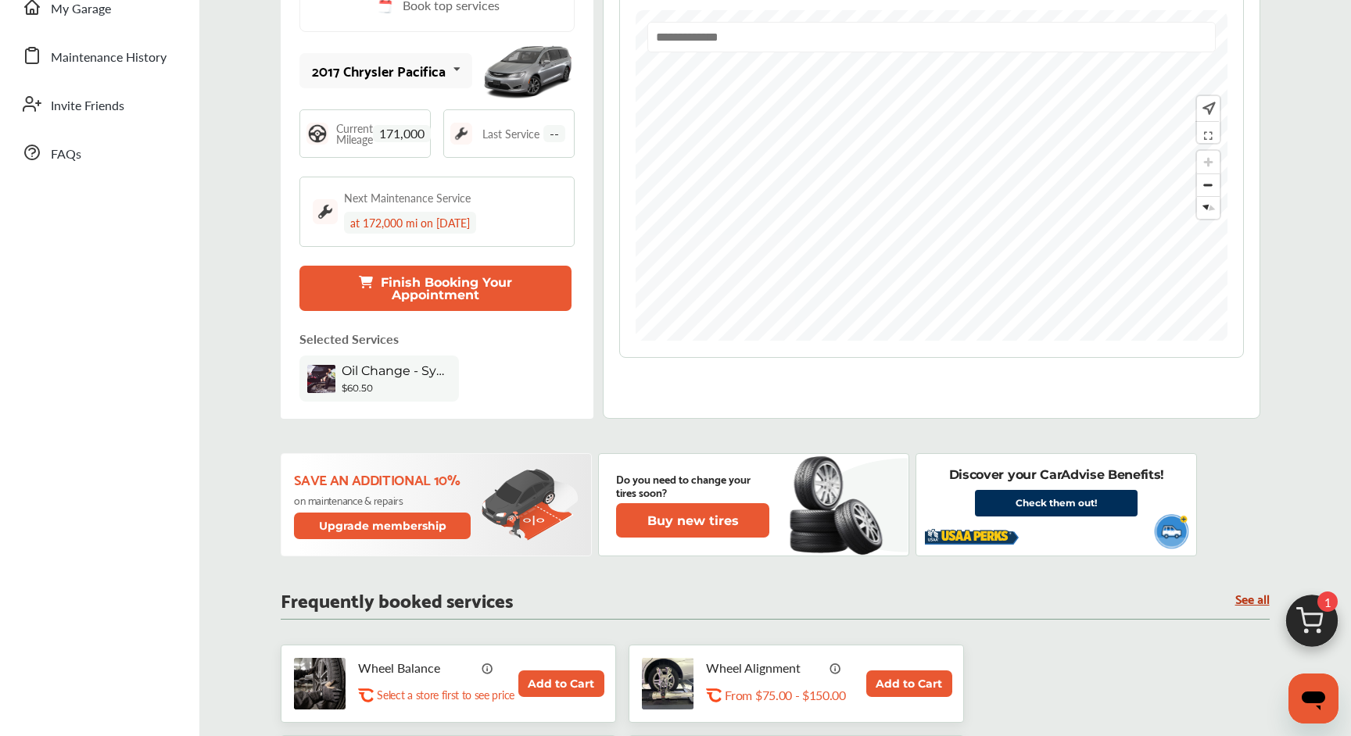
click at [1311, 622] on img at bounding box center [1311, 625] width 75 height 75
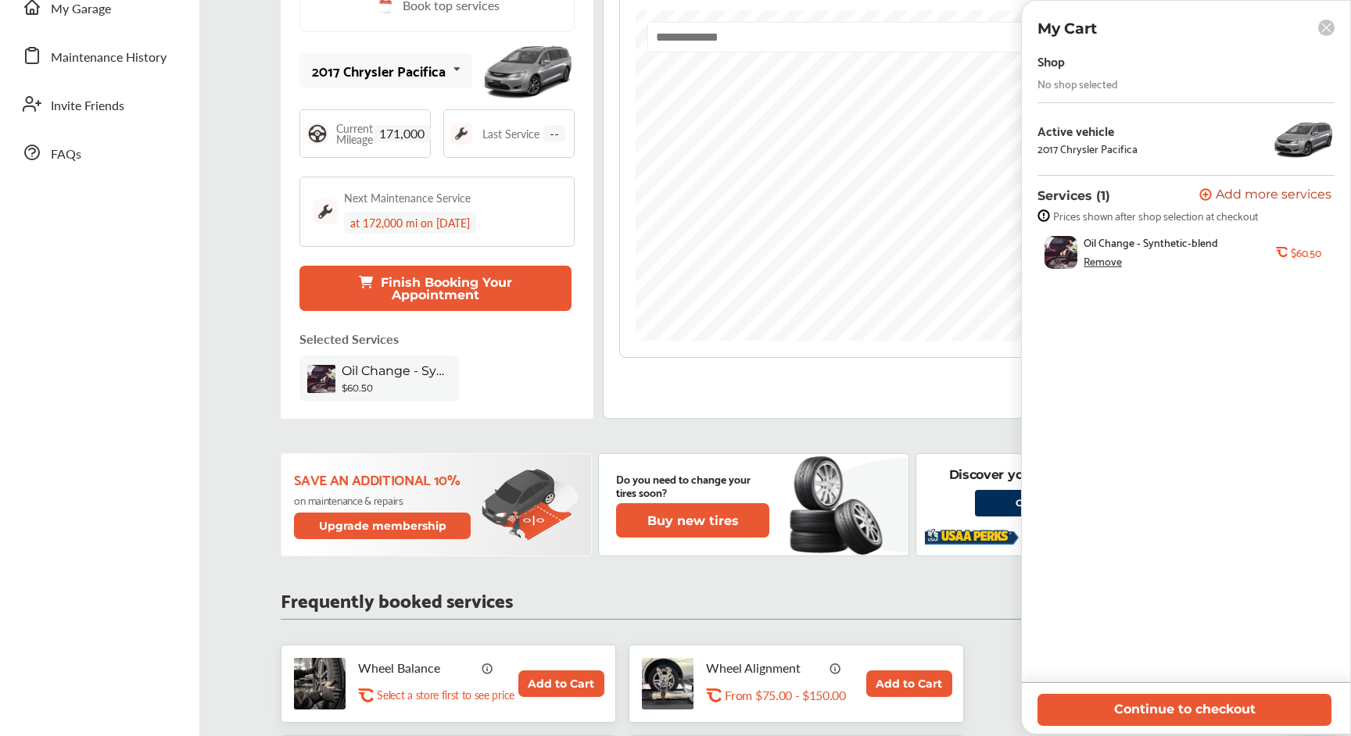
click at [1102, 260] on div "Remove" at bounding box center [1103, 261] width 38 height 13
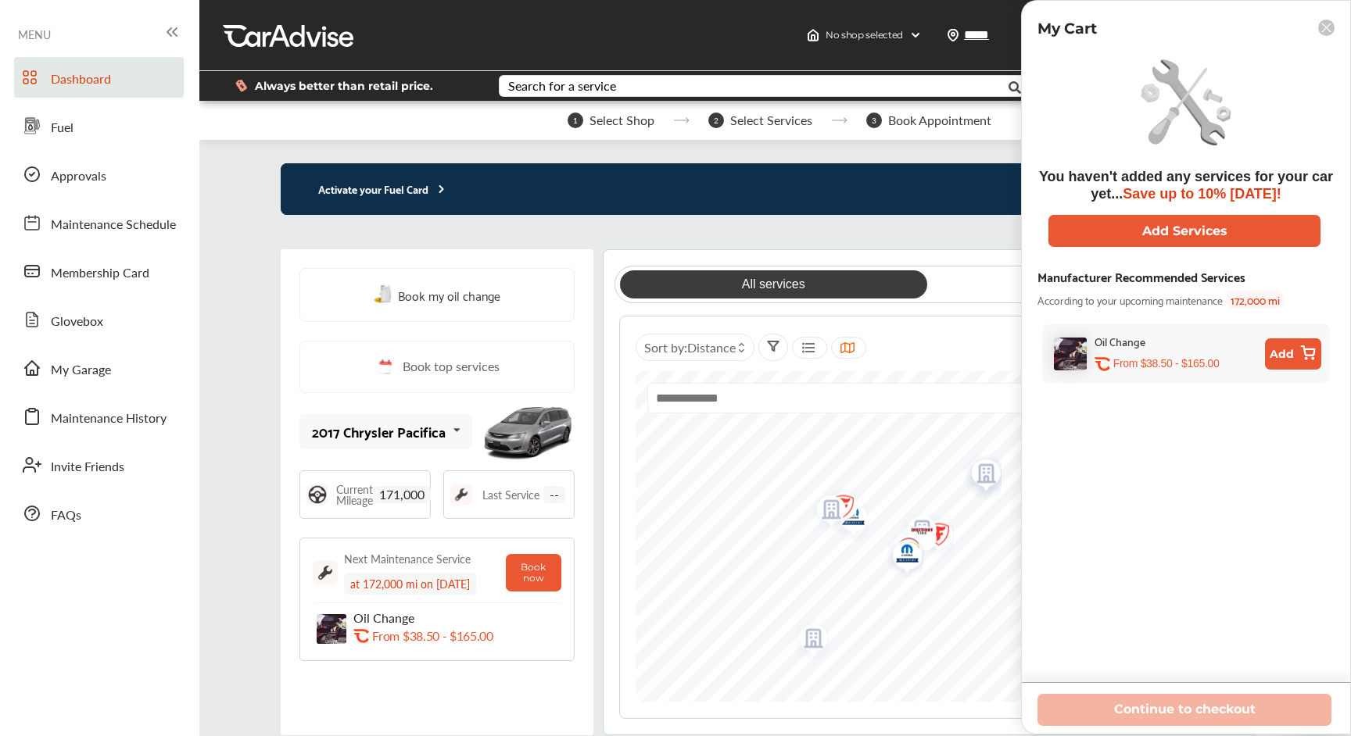
scroll to position [0, 0]
click at [1325, 33] on rect at bounding box center [1326, 28] width 16 height 16
